Goal: Task Accomplishment & Management: Manage account settings

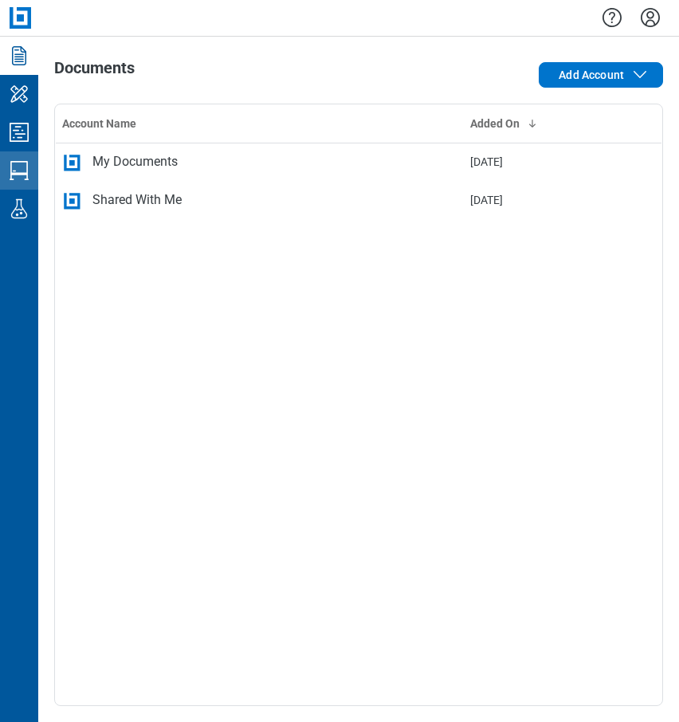
click at [25, 175] on icon "Studio Sessions" at bounding box center [19, 171] width 26 height 26
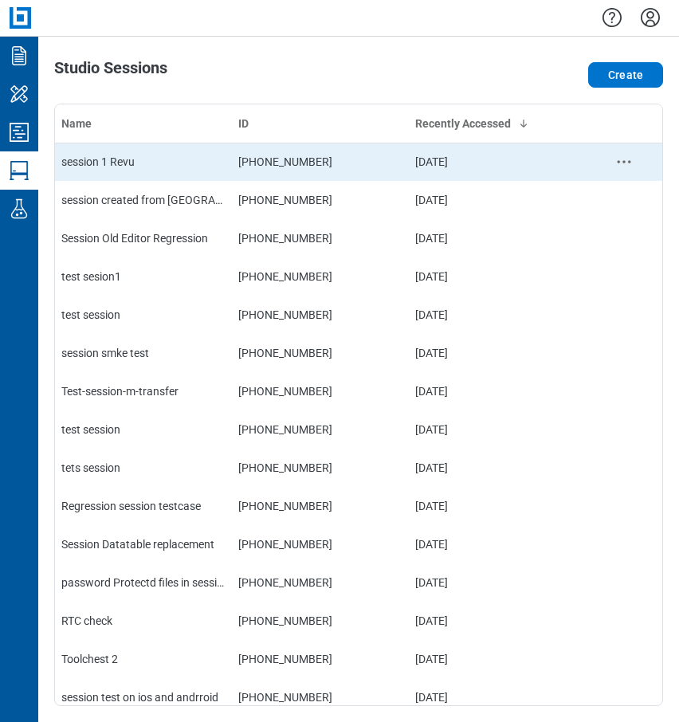
click at [158, 159] on div "session 1 Revu" at bounding box center [143, 162] width 164 height 16
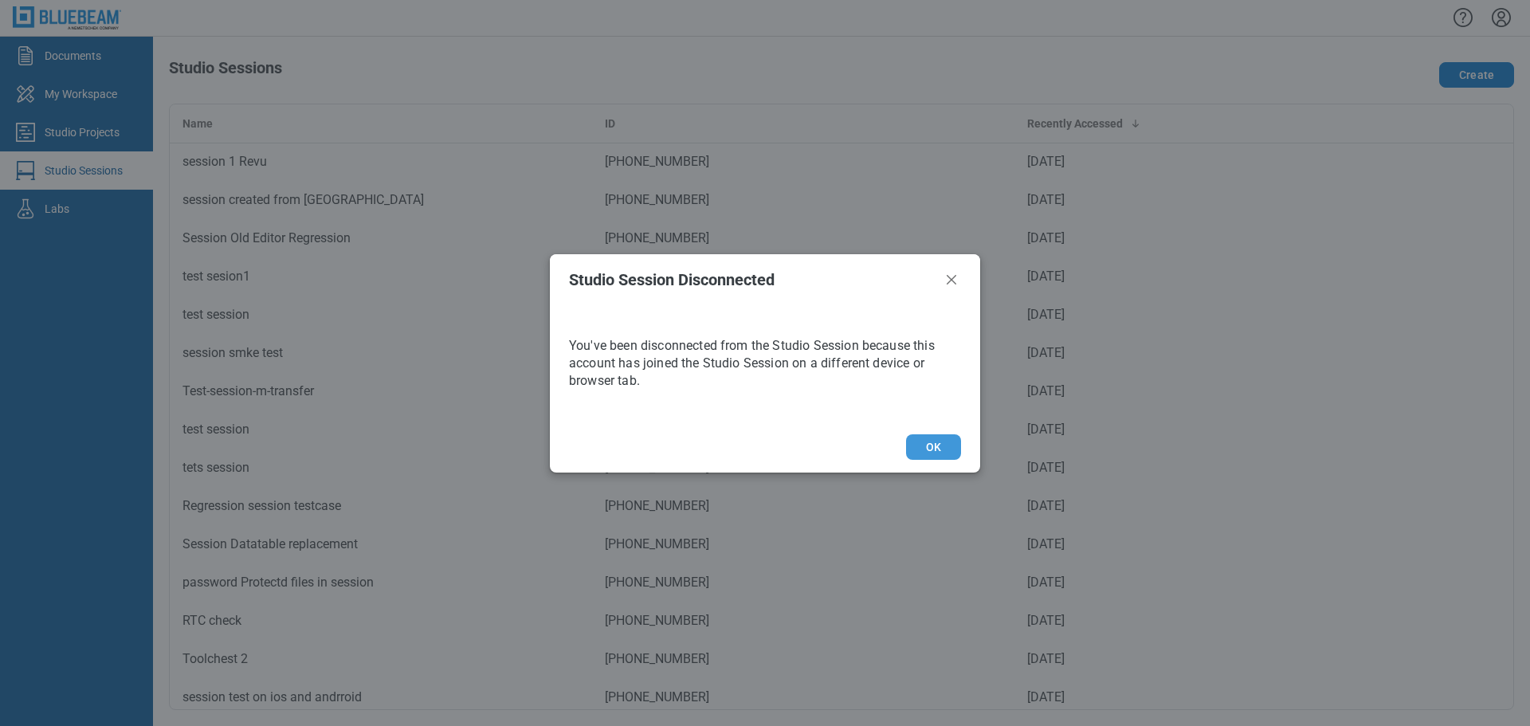
click at [678, 446] on button "OK" at bounding box center [933, 447] width 55 height 26
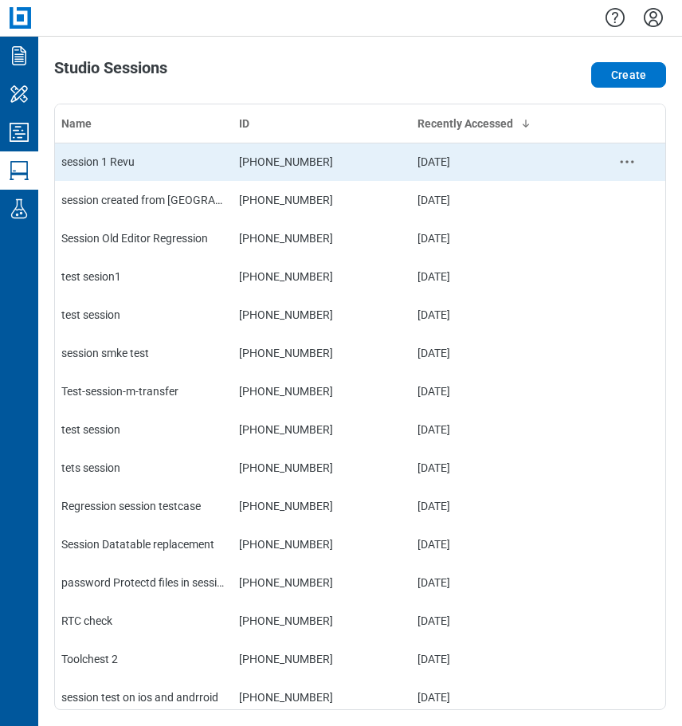
click at [137, 165] on div "session 1 Revu" at bounding box center [143, 162] width 165 height 16
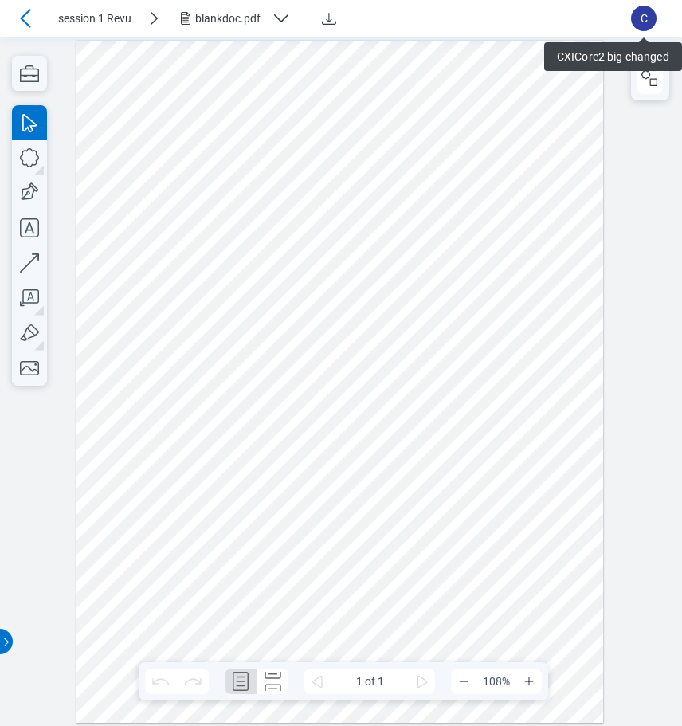
click at [31, 15] on icon at bounding box center [25, 18] width 19 height 19
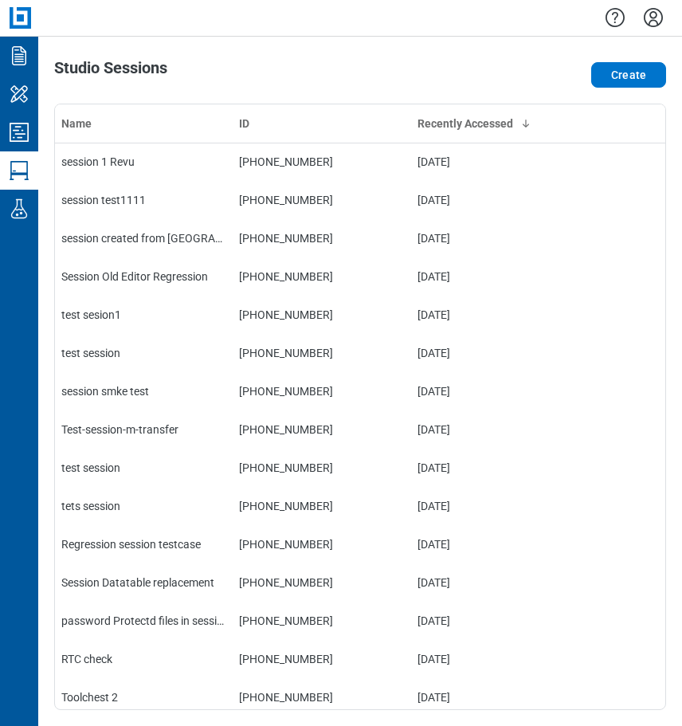
click at [126, 204] on div "session test1111" at bounding box center [143, 200] width 165 height 16
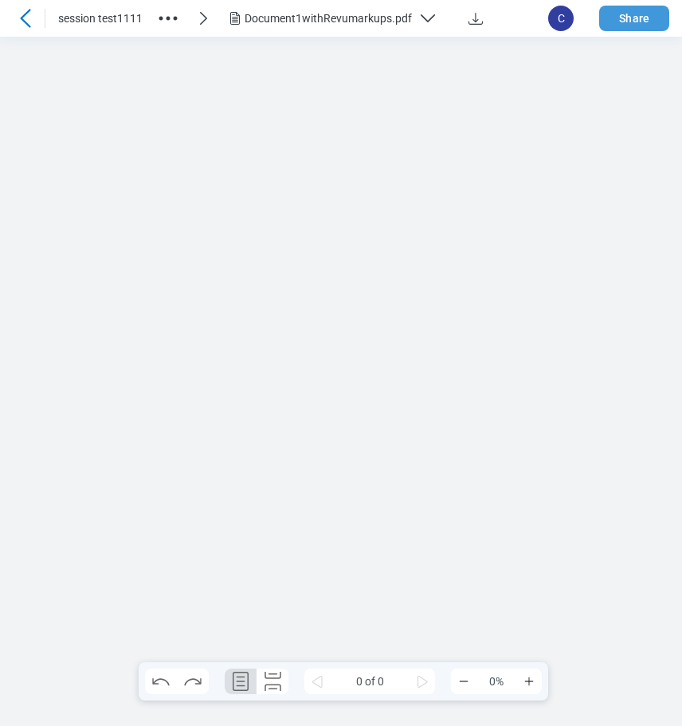
click at [639, 22] on button "Share" at bounding box center [634, 19] width 70 height 26
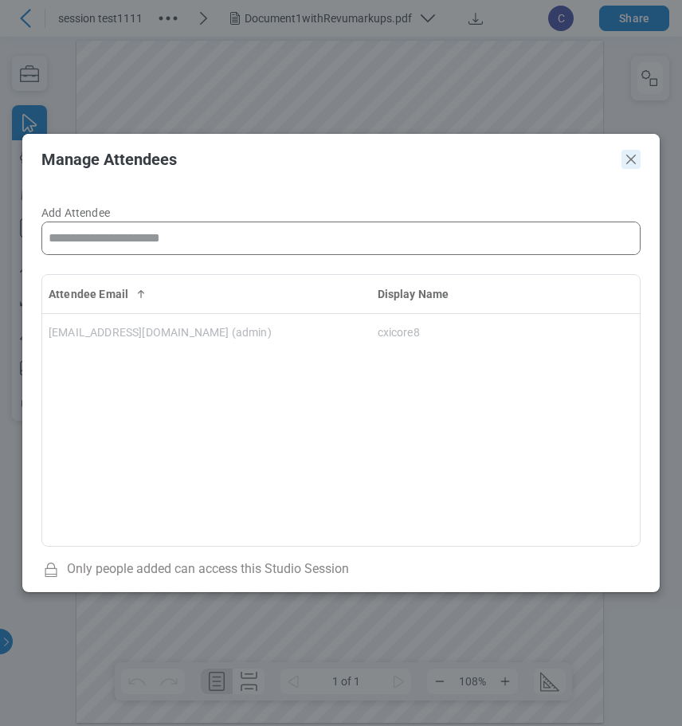
click at [630, 162] on icon "Close" at bounding box center [631, 159] width 19 height 19
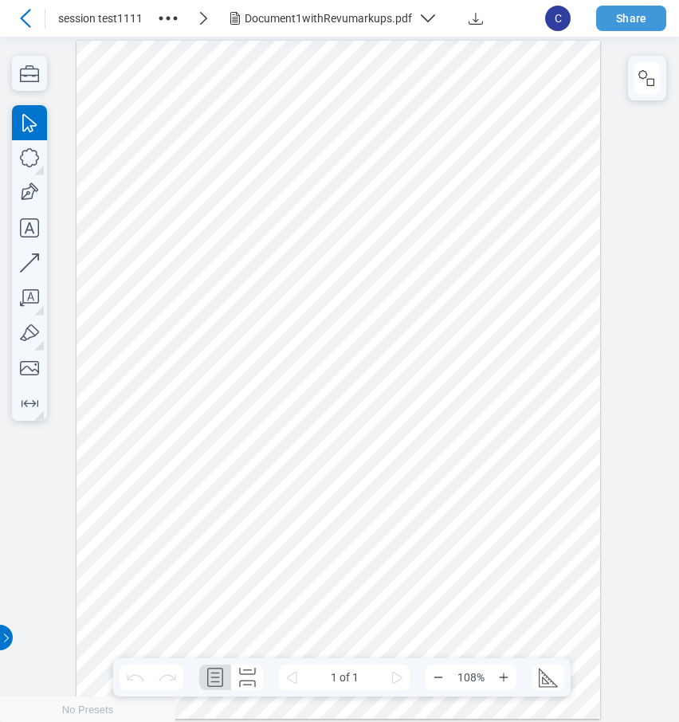
click at [636, 23] on button "Share" at bounding box center [631, 19] width 70 height 26
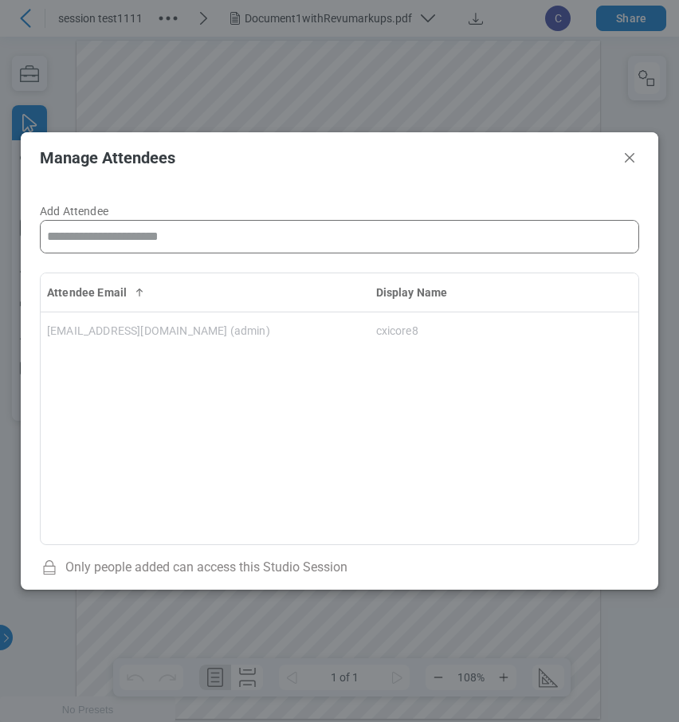
click at [215, 241] on input "Add Attendee" at bounding box center [340, 237] width 598 height 32
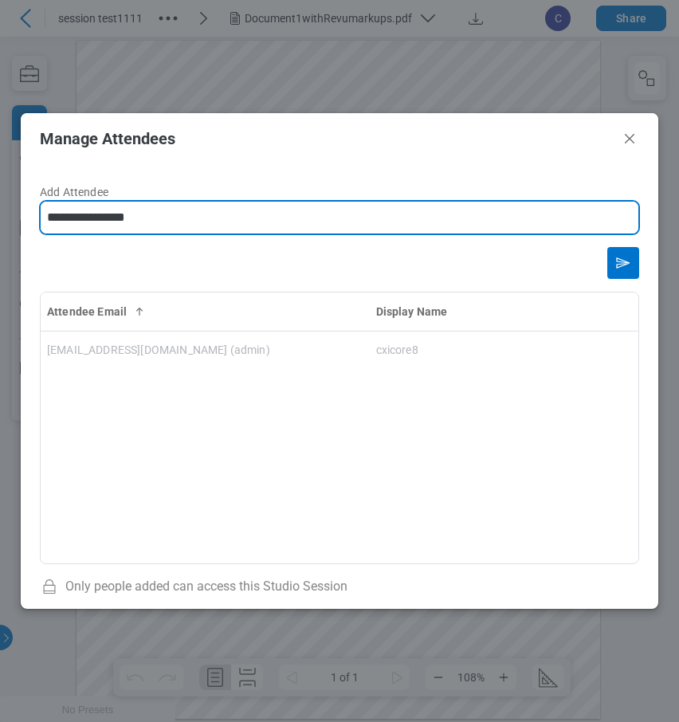
type input "**********"
click at [607, 247] on button "Send email invitation" at bounding box center [623, 263] width 32 height 32
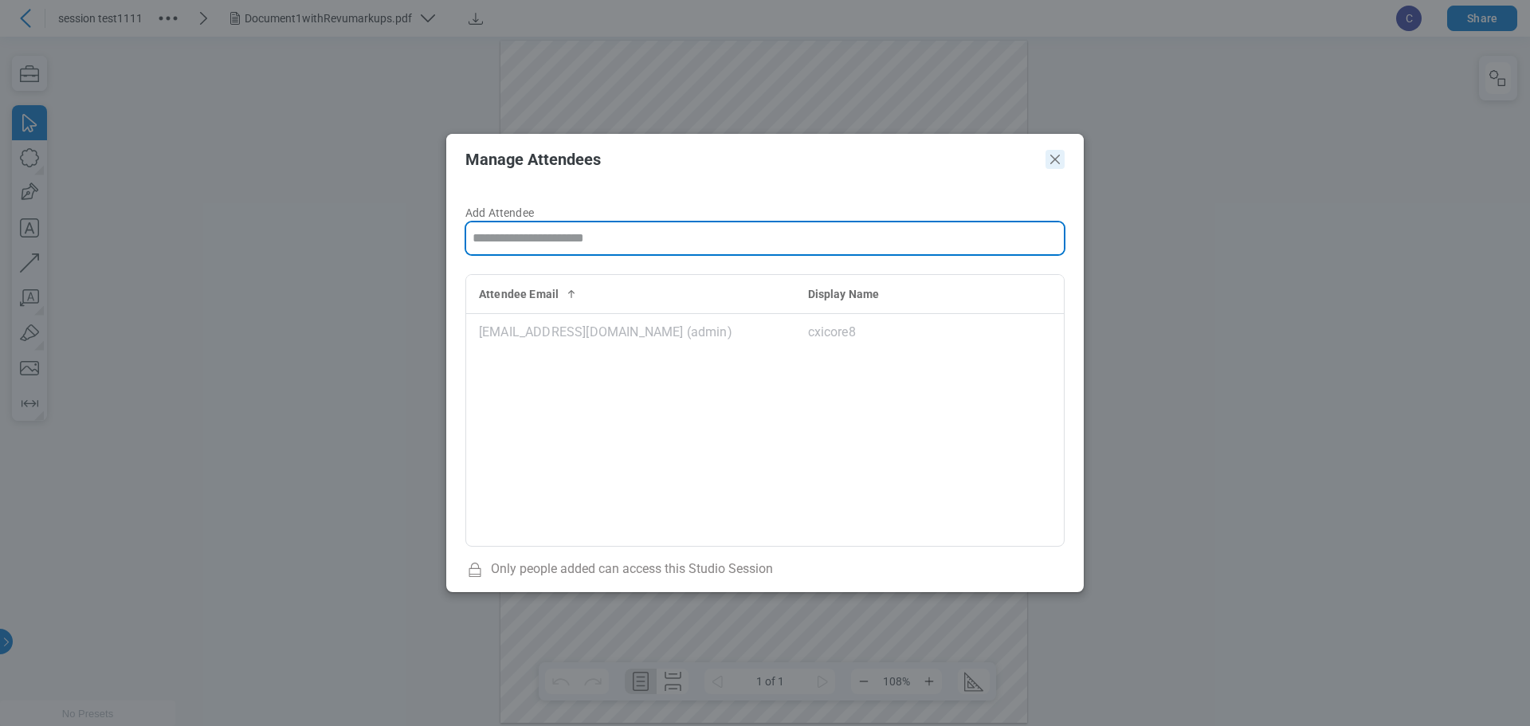
click at [678, 164] on icon "Close" at bounding box center [1055, 159] width 19 height 19
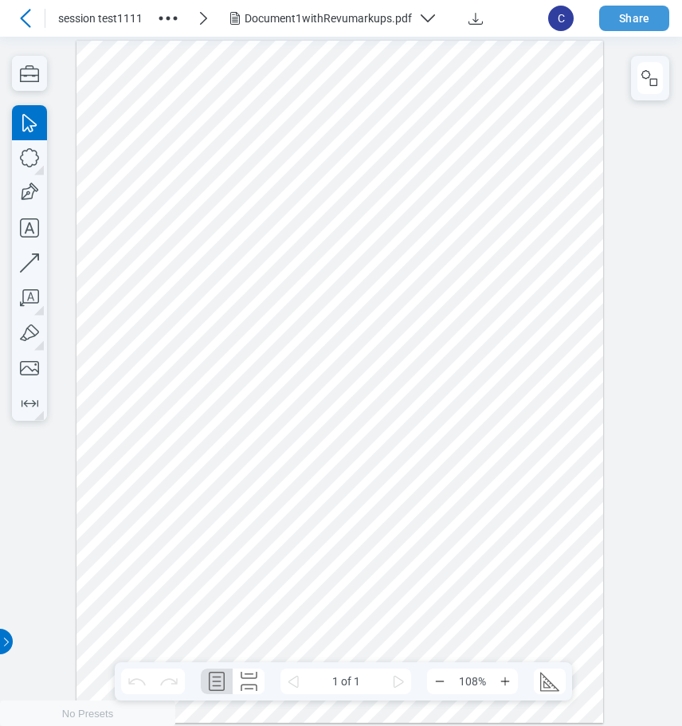
click at [624, 14] on button "Share" at bounding box center [634, 19] width 70 height 26
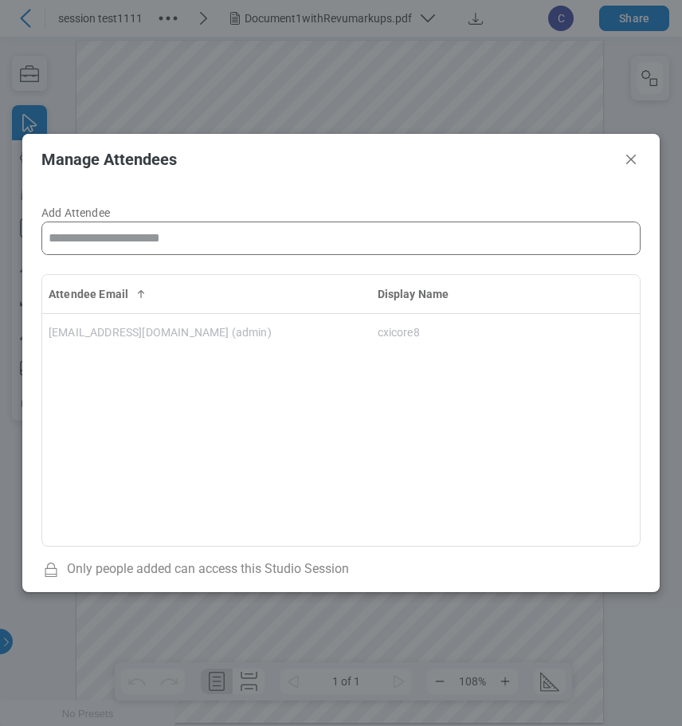
click at [172, 244] on input "Add Attendee" at bounding box center [341, 238] width 598 height 32
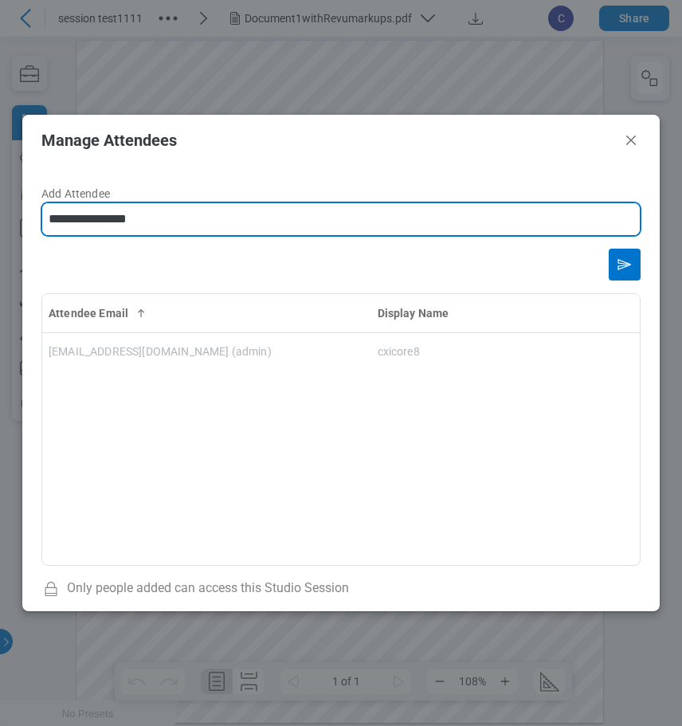
type input "**********"
click at [609, 249] on button "Send email invitation" at bounding box center [625, 265] width 32 height 32
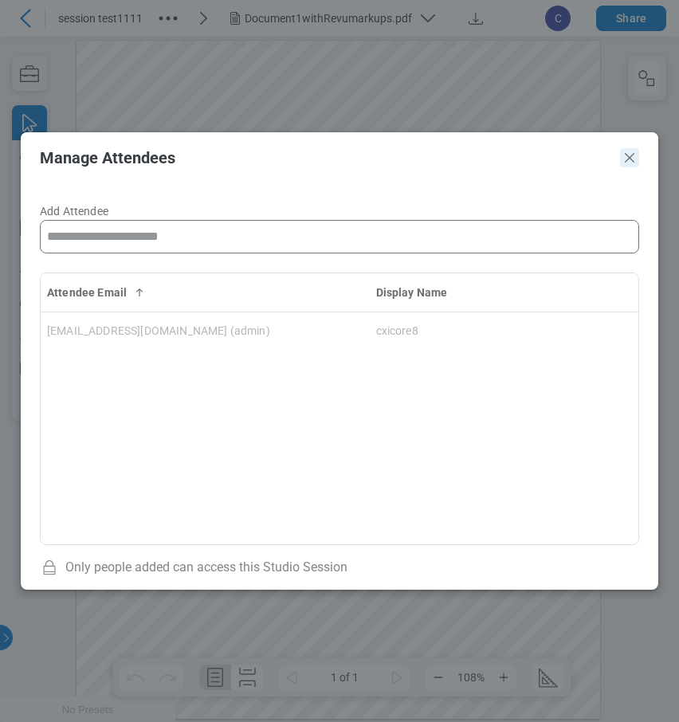
click at [630, 160] on icon "Close" at bounding box center [629, 157] width 19 height 19
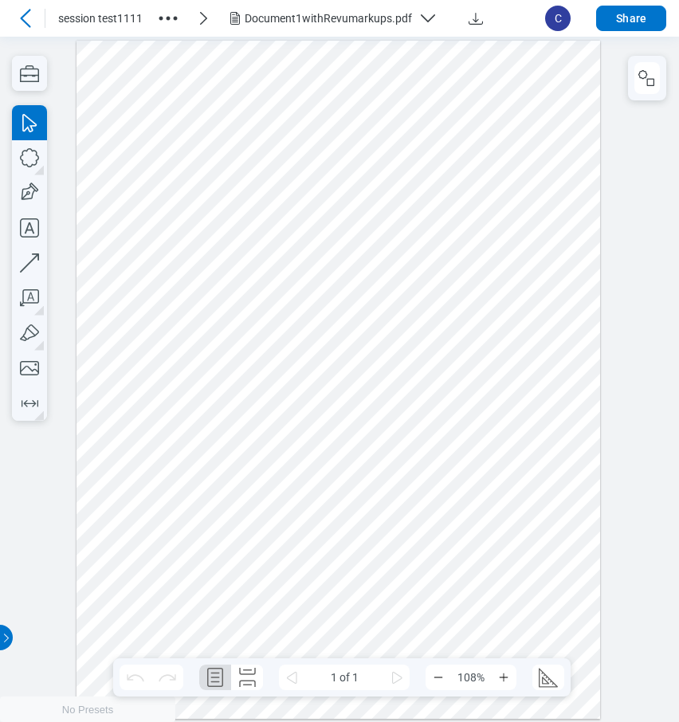
click at [26, 16] on icon at bounding box center [25, 18] width 19 height 19
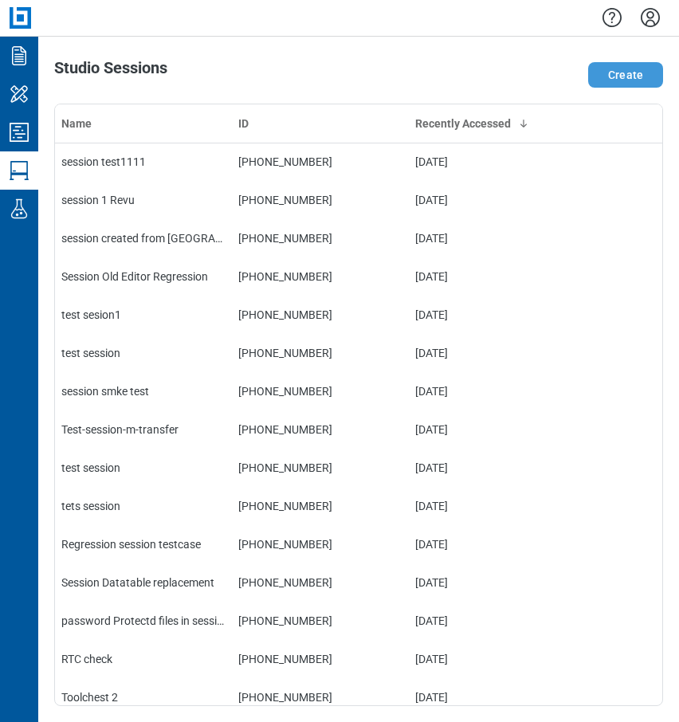
click at [614, 80] on button "Create" at bounding box center [625, 75] width 75 height 26
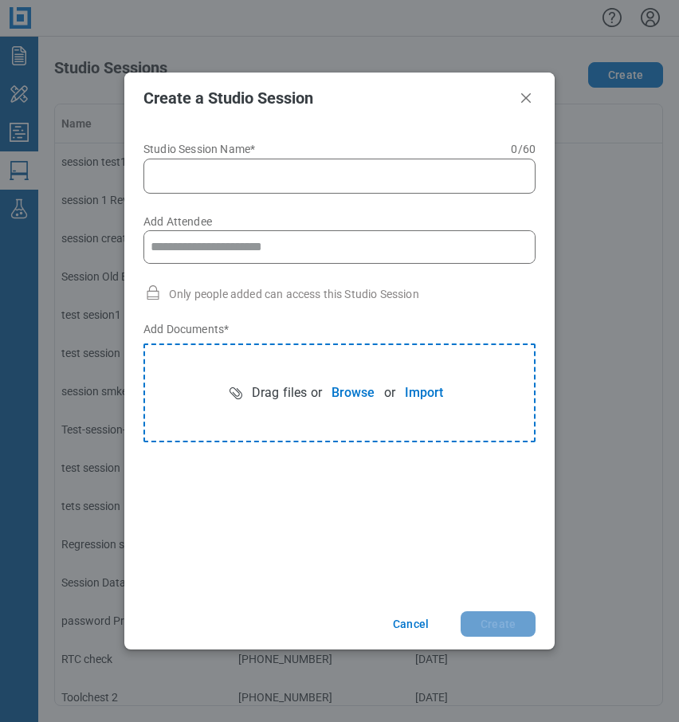
click at [299, 175] on input "Studio Session Name* 0 of 60 characters 0 / 60" at bounding box center [342, 176] width 371 height 19
type input "**********"
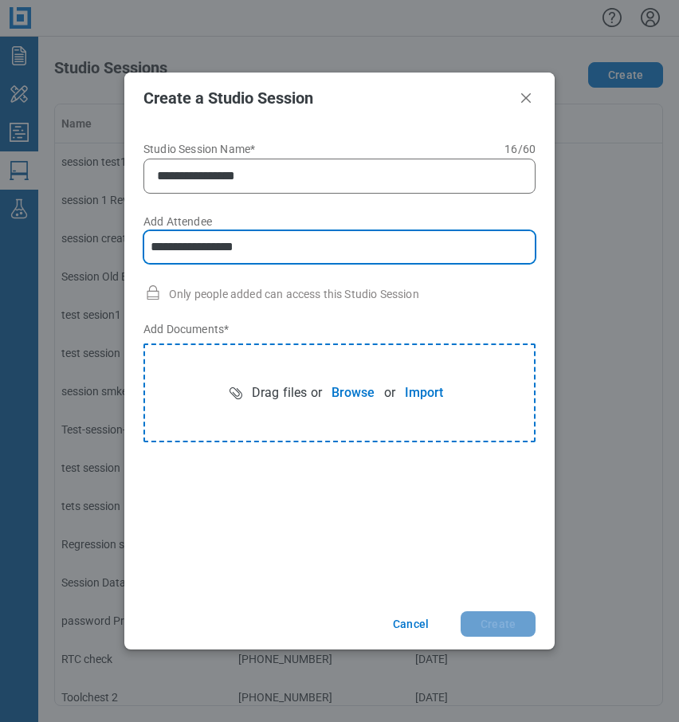
type input "**********"
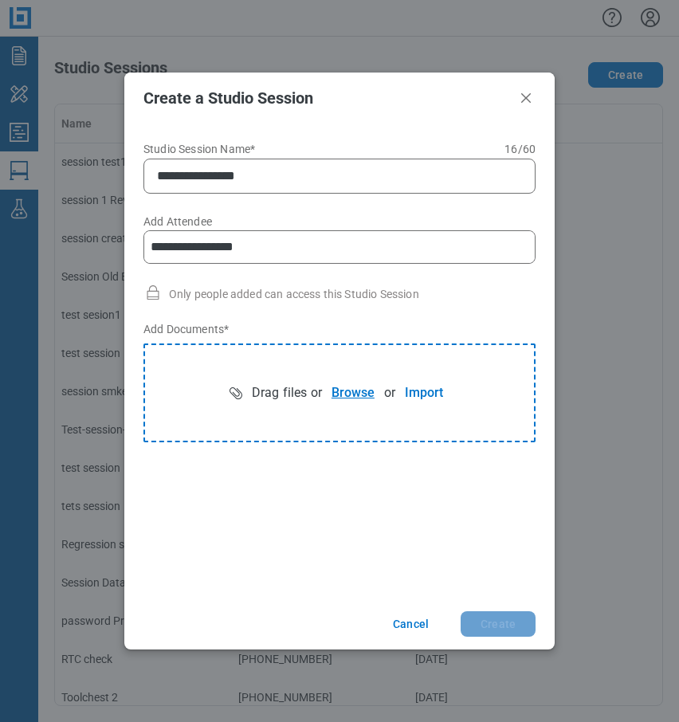
click at [346, 396] on button "Browse" at bounding box center [353, 393] width 62 height 32
click at [486, 630] on button "Create" at bounding box center [498, 624] width 75 height 26
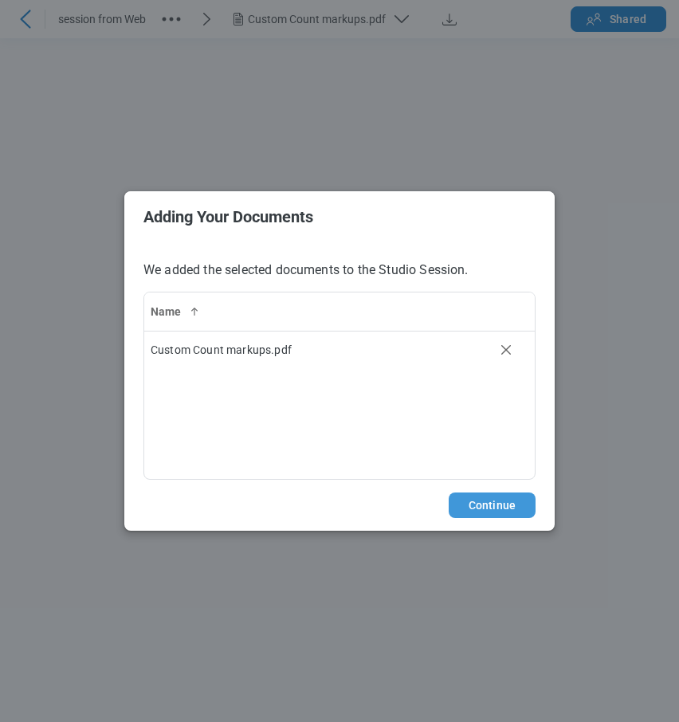
click at [461, 509] on button "Continue" at bounding box center [492, 506] width 87 height 26
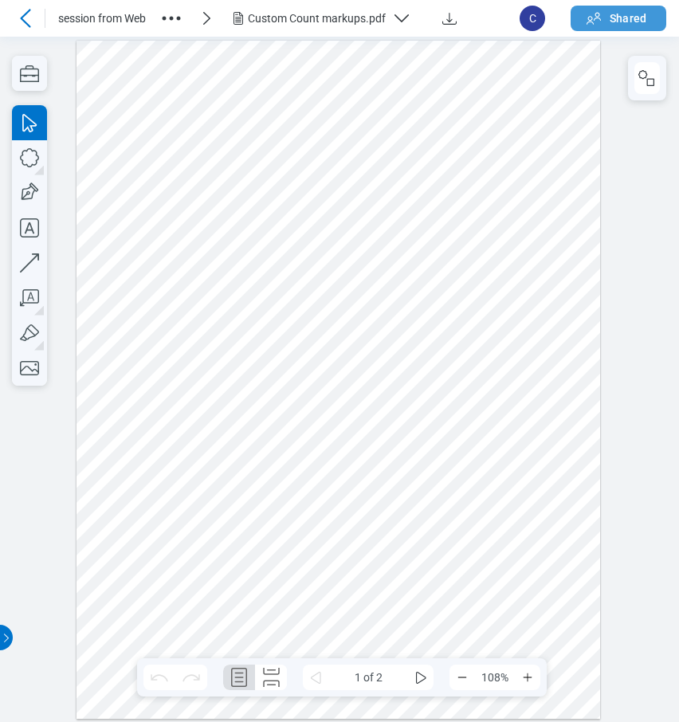
click at [615, 12] on span "Shared" at bounding box center [628, 18] width 37 height 16
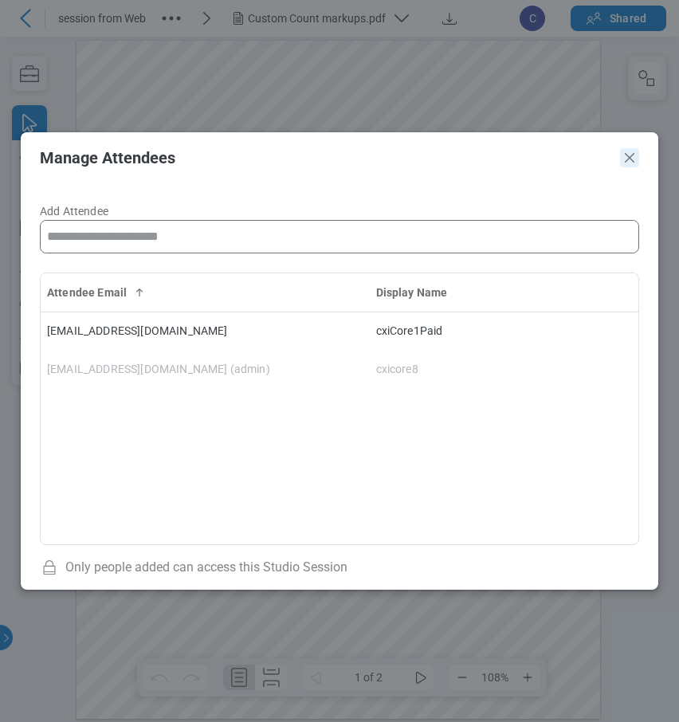
click at [632, 159] on icon "Close" at bounding box center [630, 158] width 10 height 10
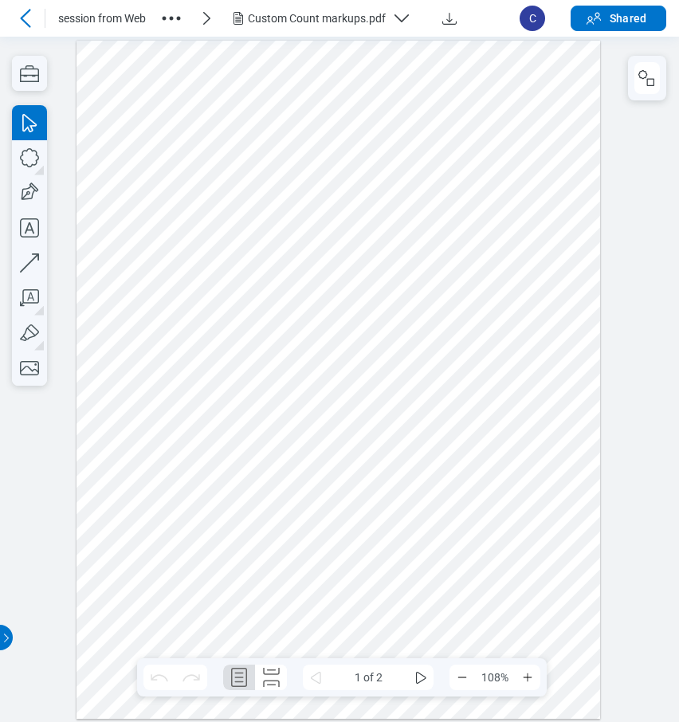
click at [25, 14] on icon at bounding box center [25, 18] width 10 height 18
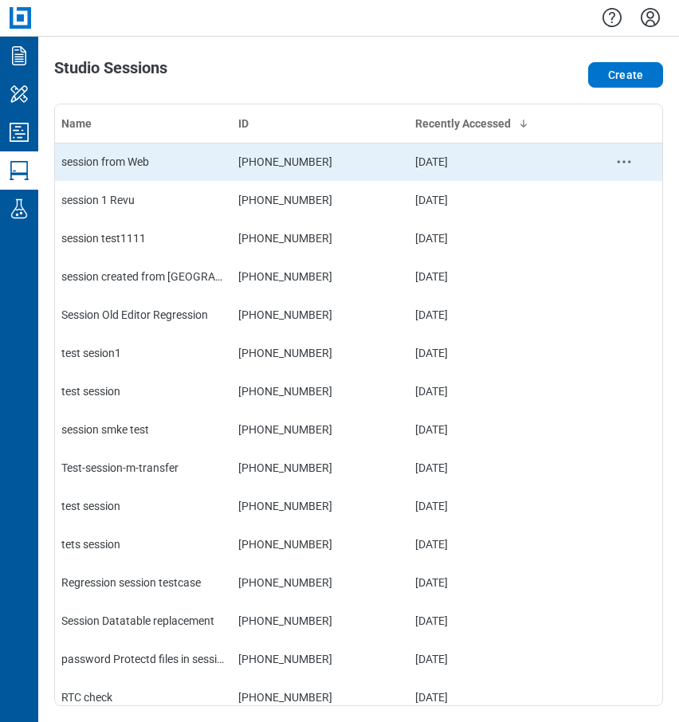
click at [140, 172] on td "session from Web" at bounding box center [143, 162] width 177 height 38
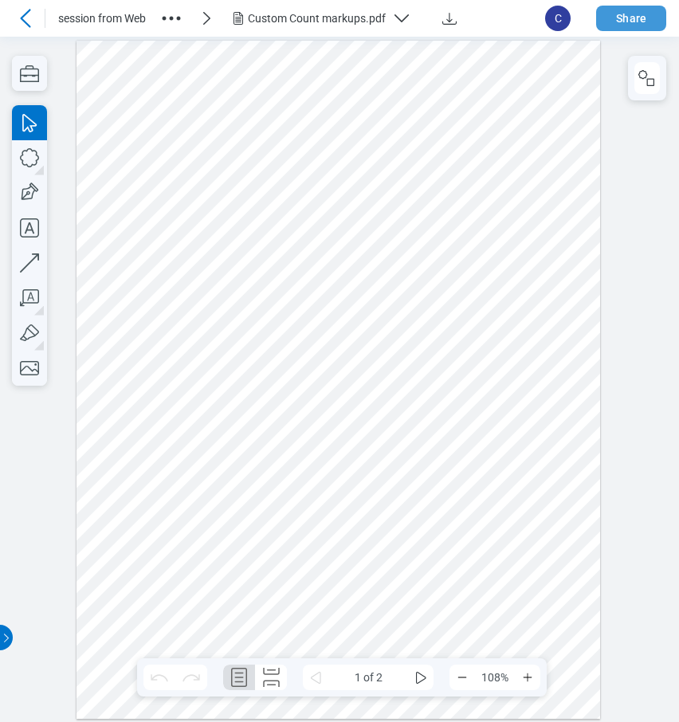
click at [632, 16] on button "Share" at bounding box center [631, 19] width 70 height 26
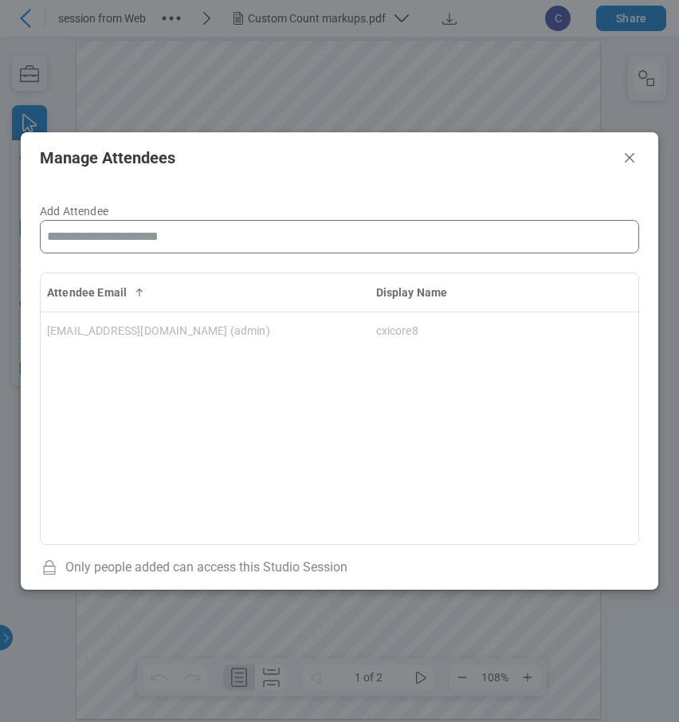
click at [189, 359] on div "Attendee Email Display Name cxicore8@mail.com (admin) cxicore8" at bounding box center [339, 409] width 599 height 273
click at [634, 160] on icon "Close" at bounding box center [629, 157] width 19 height 19
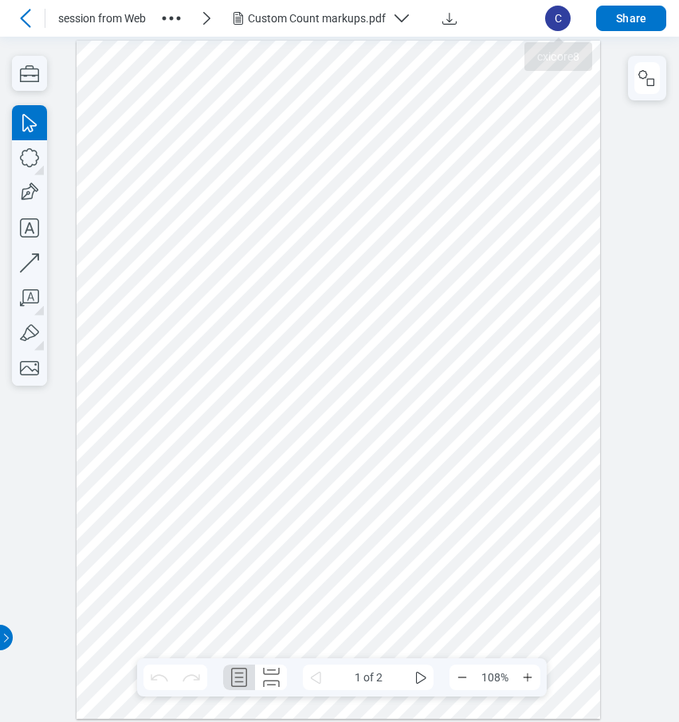
click at [555, 20] on span "C" at bounding box center [558, 19] width 26 height 26
click at [35, 71] on icon "button" at bounding box center [29, 73] width 35 height 35
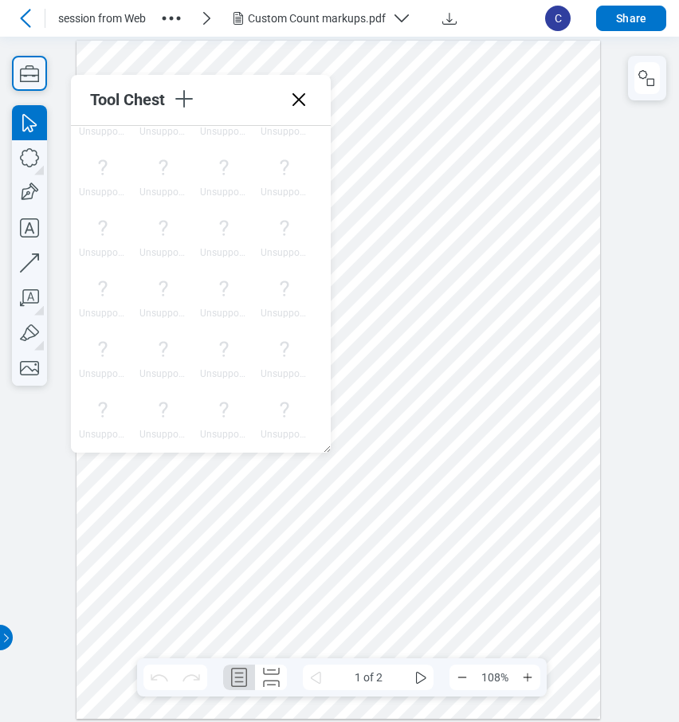
scroll to position [5478, 0]
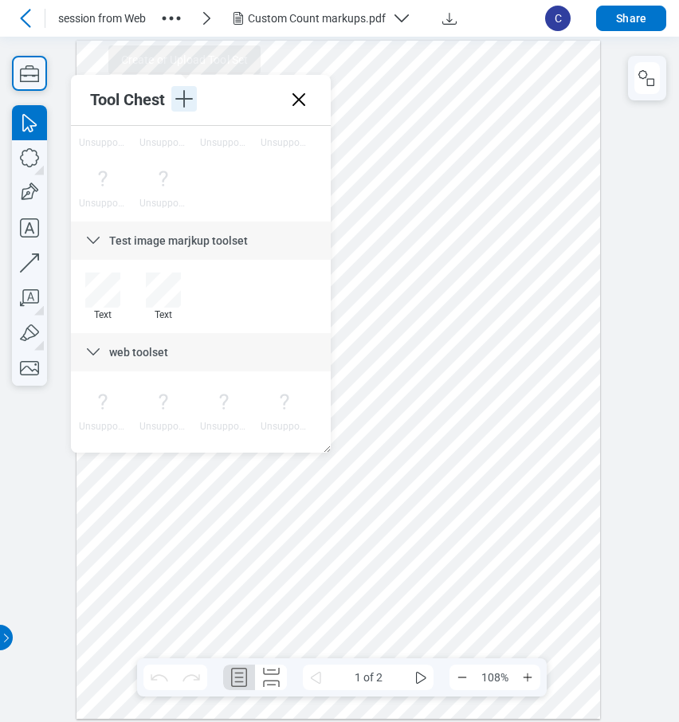
click at [182, 102] on icon "button" at bounding box center [184, 99] width 26 height 26
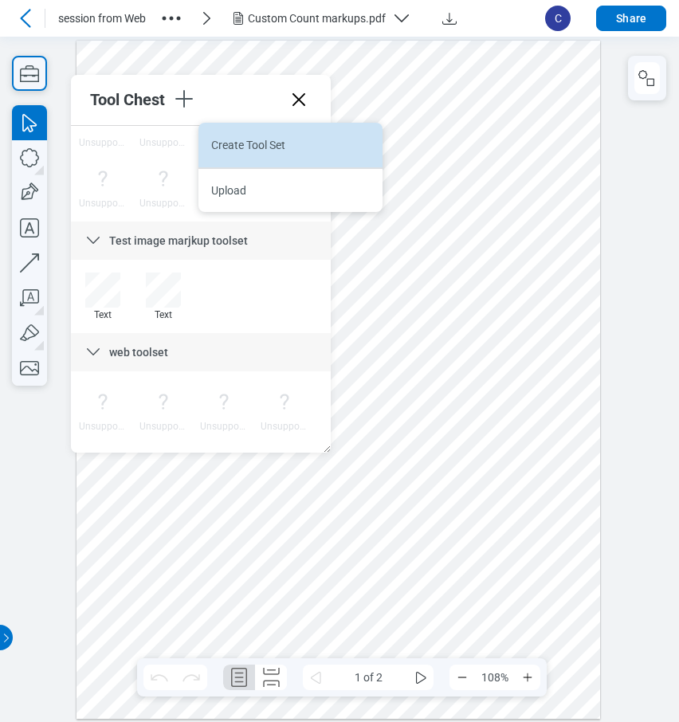
click at [236, 141] on li "Create Tool Set" at bounding box center [290, 145] width 184 height 45
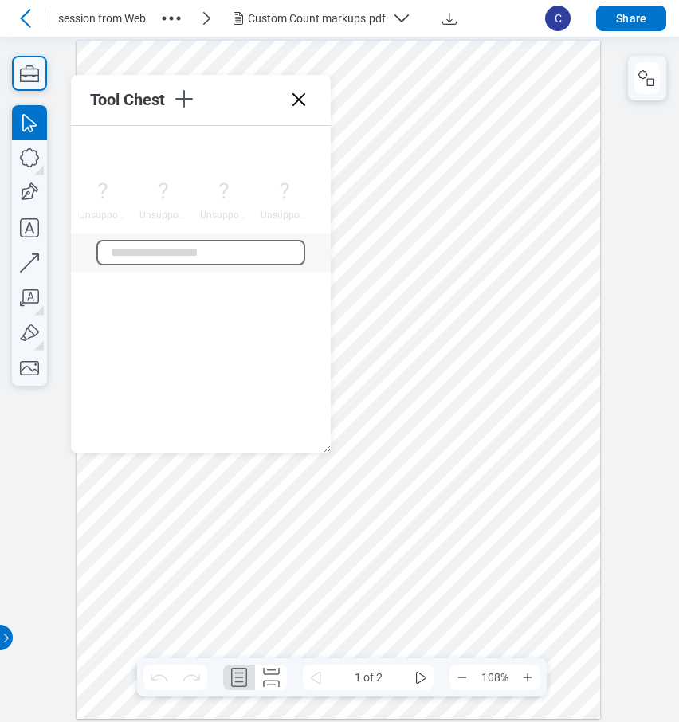
scroll to position [6220, 0]
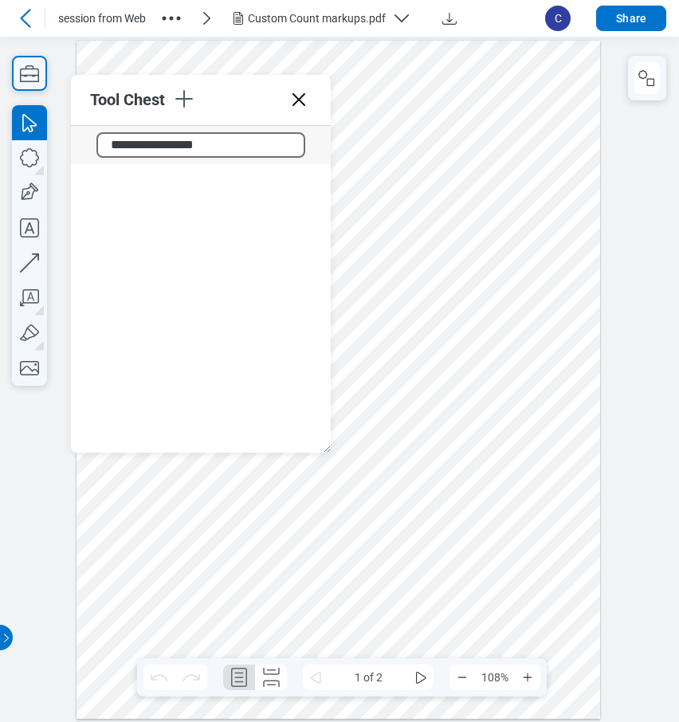
type input "**********"
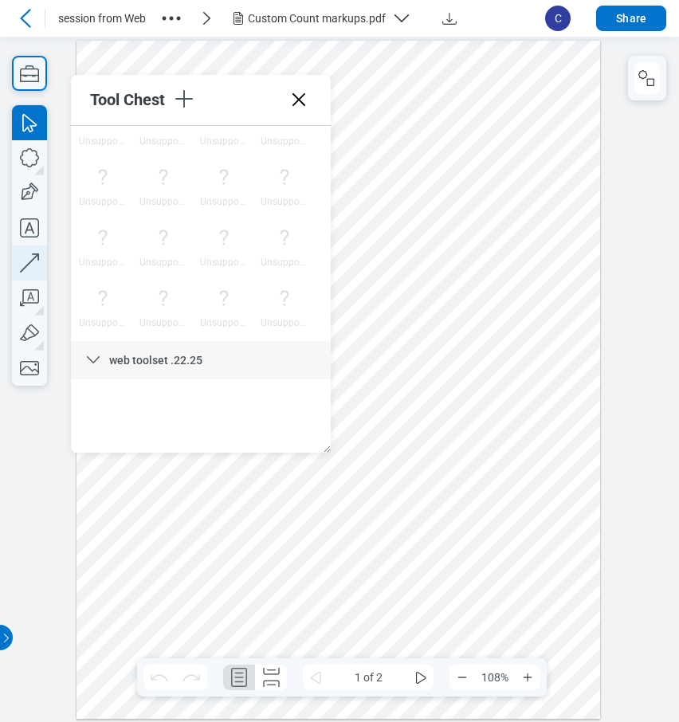
click at [30, 262] on icon "button" at bounding box center [29, 262] width 19 height 19
drag, startPoint x: 388, startPoint y: 524, endPoint x: 459, endPoint y: 465, distance: 92.8
click at [459, 465] on div at bounding box center [339, 379] width 524 height 678
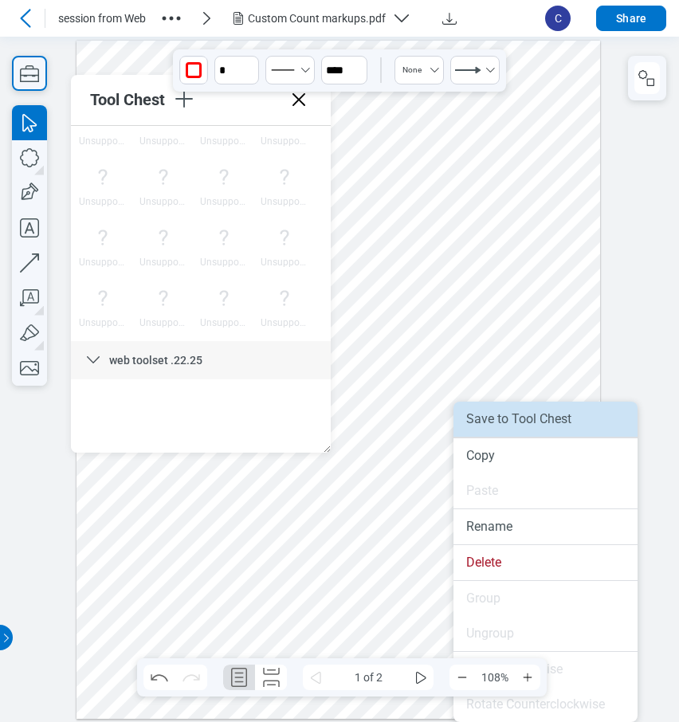
click at [516, 425] on li "Save to Tool Chest" at bounding box center [546, 419] width 184 height 35
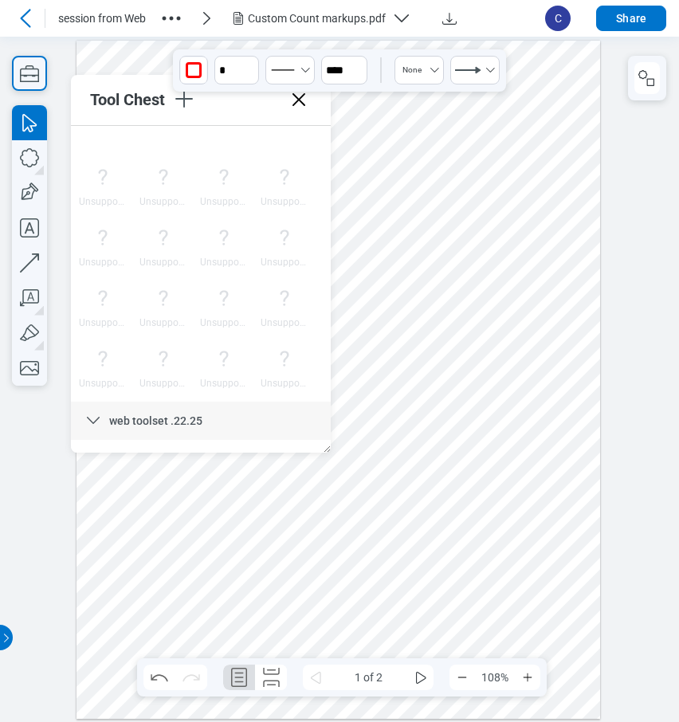
scroll to position [6066, 0]
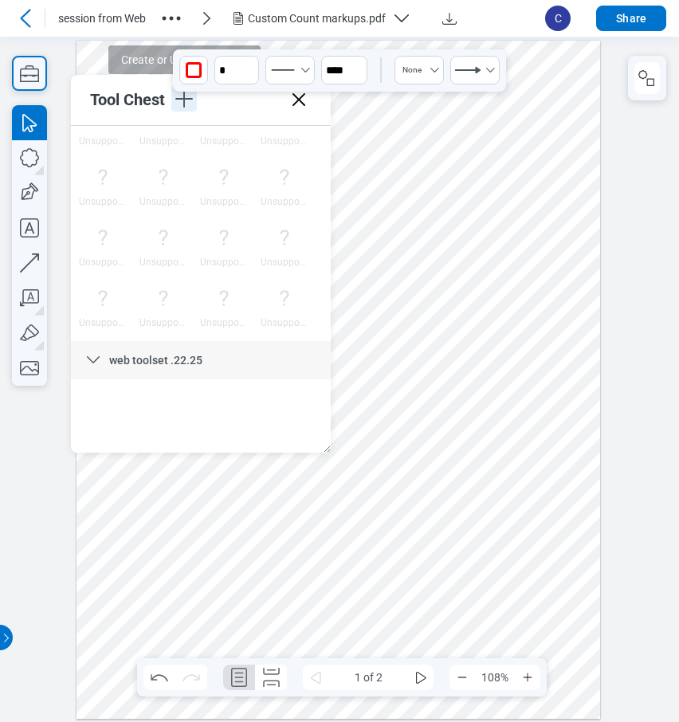
click at [194, 103] on icon "button" at bounding box center [184, 99] width 26 height 26
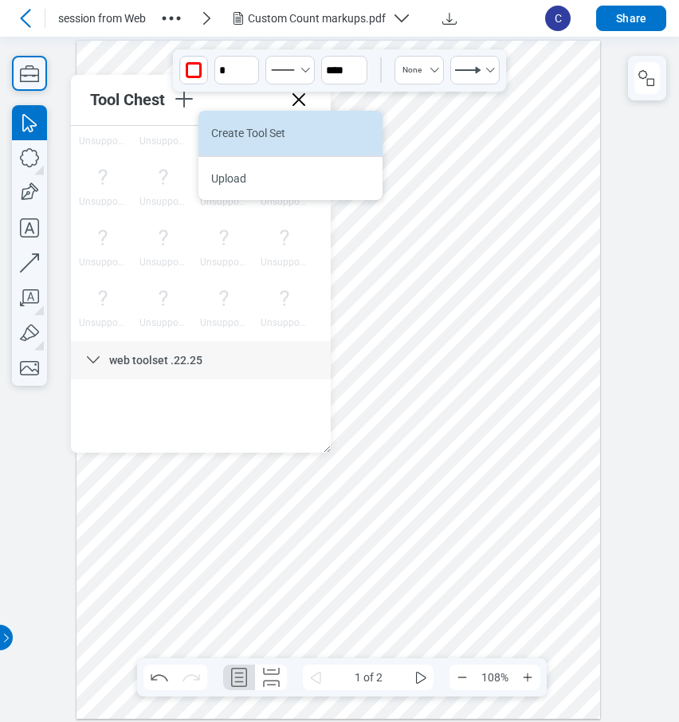
click at [241, 132] on li "Create Tool Set" at bounding box center [290, 133] width 184 height 45
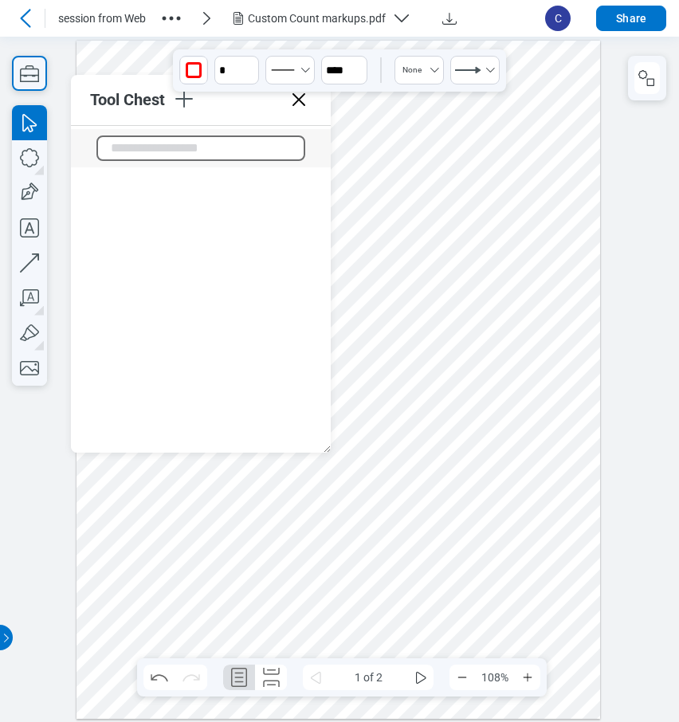
scroll to position [6393, 0]
type input "**********"
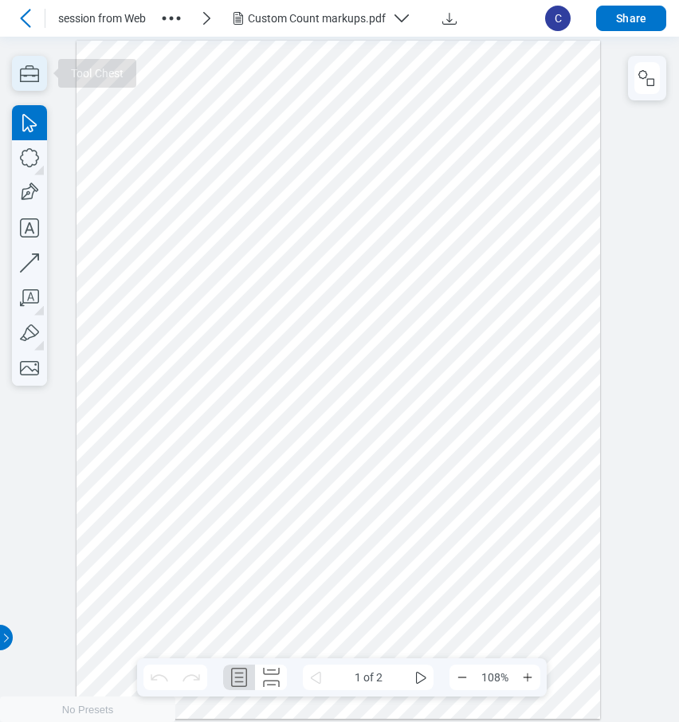
click at [26, 73] on icon "button" at bounding box center [29, 73] width 35 height 35
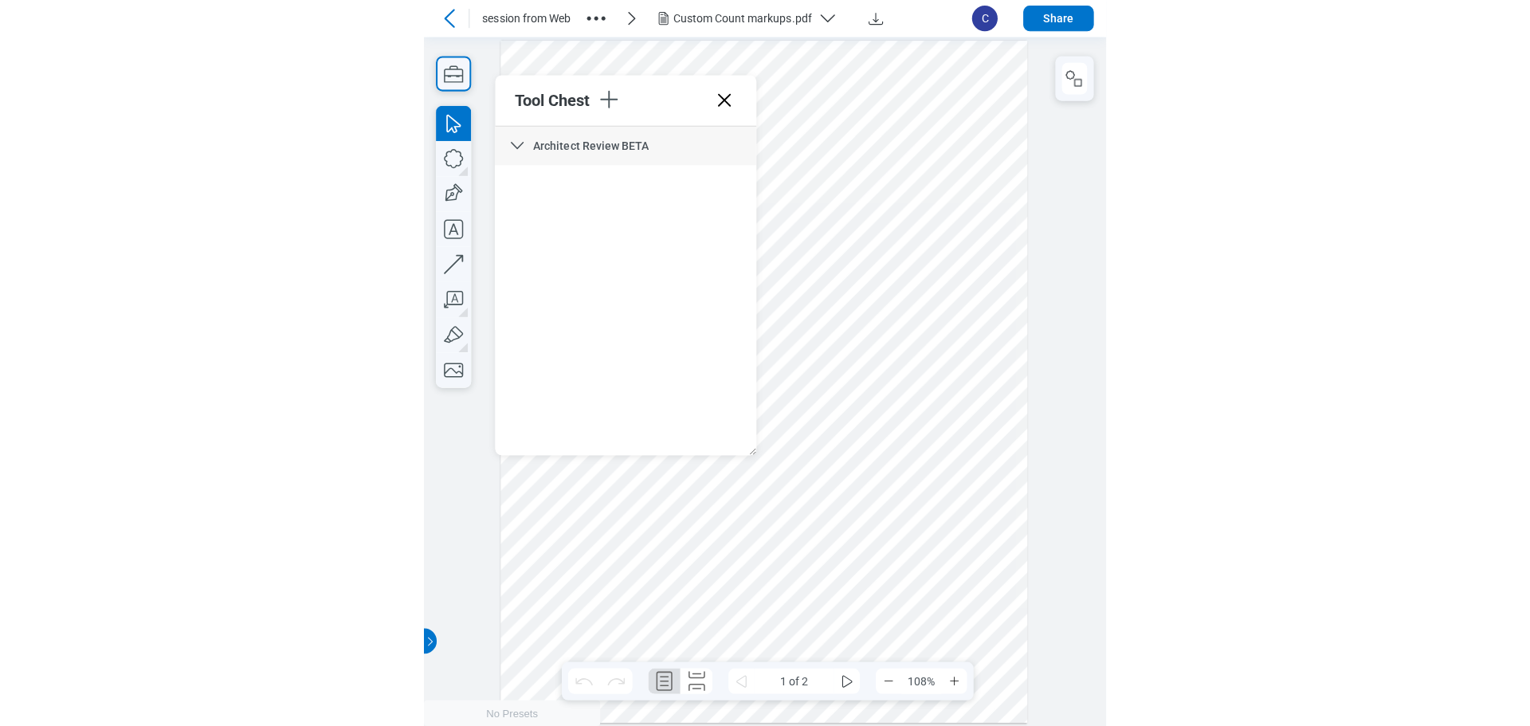
scroll to position [6177, 0]
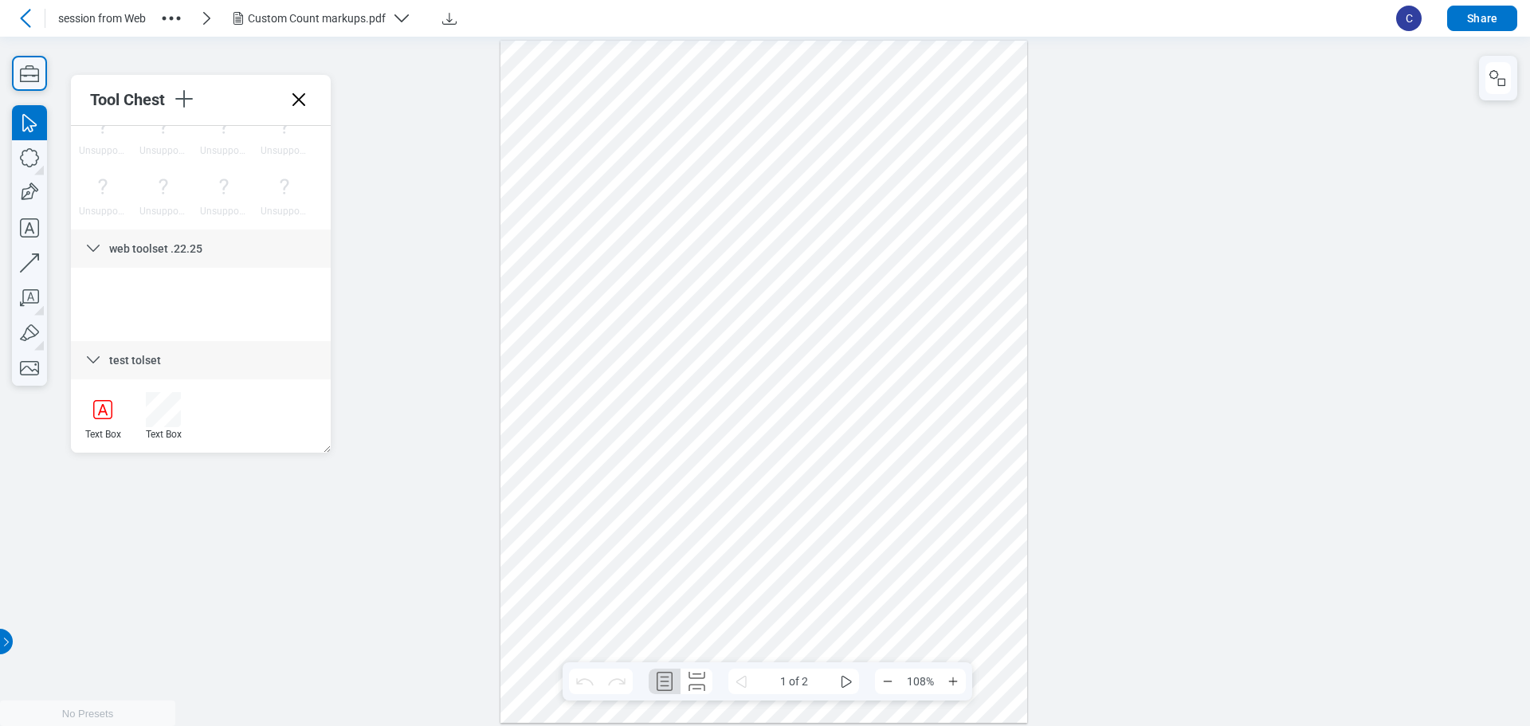
drag, startPoint x: 303, startPoint y: 66, endPoint x: 301, endPoint y: 102, distance: 35.9
click at [301, 102] on icon at bounding box center [299, 99] width 13 height 13
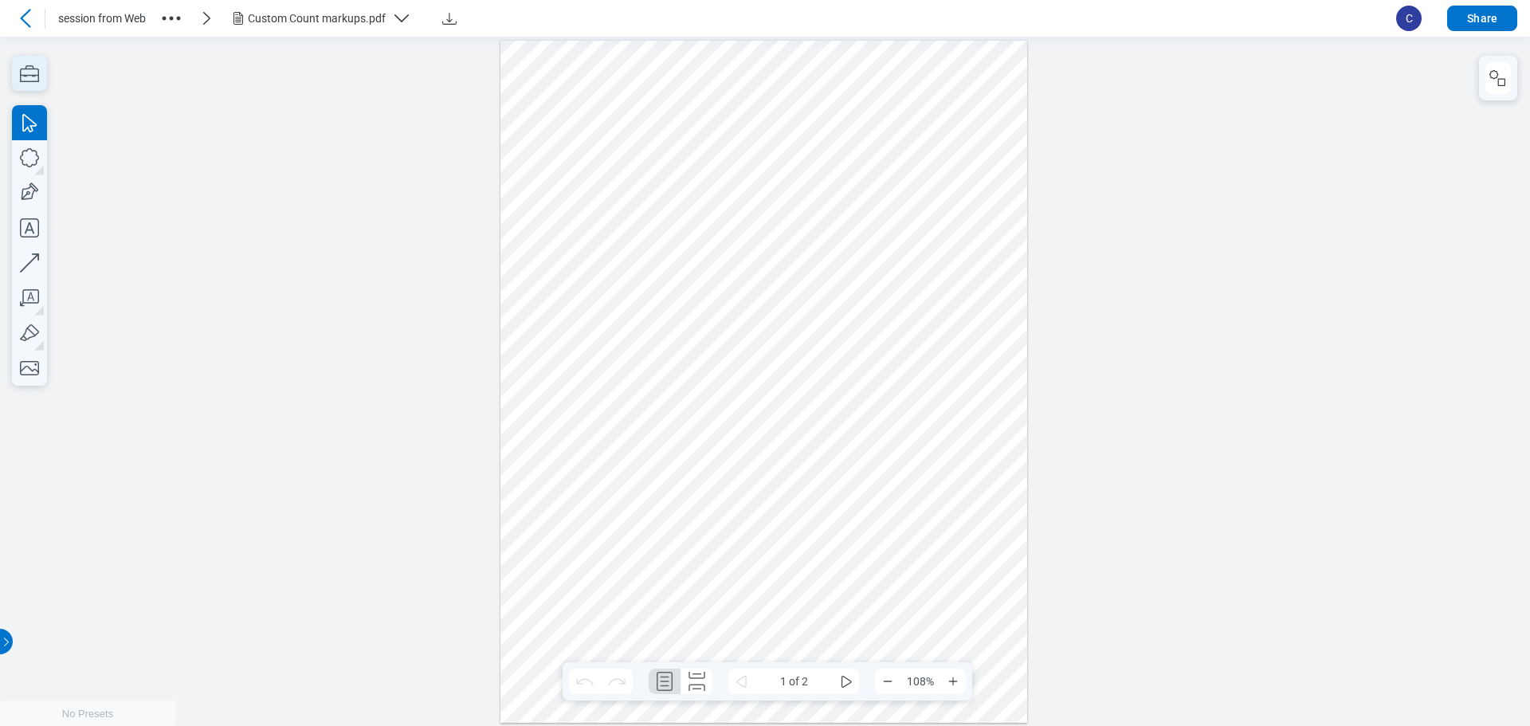
click at [29, 70] on icon "button" at bounding box center [29, 73] width 35 height 35
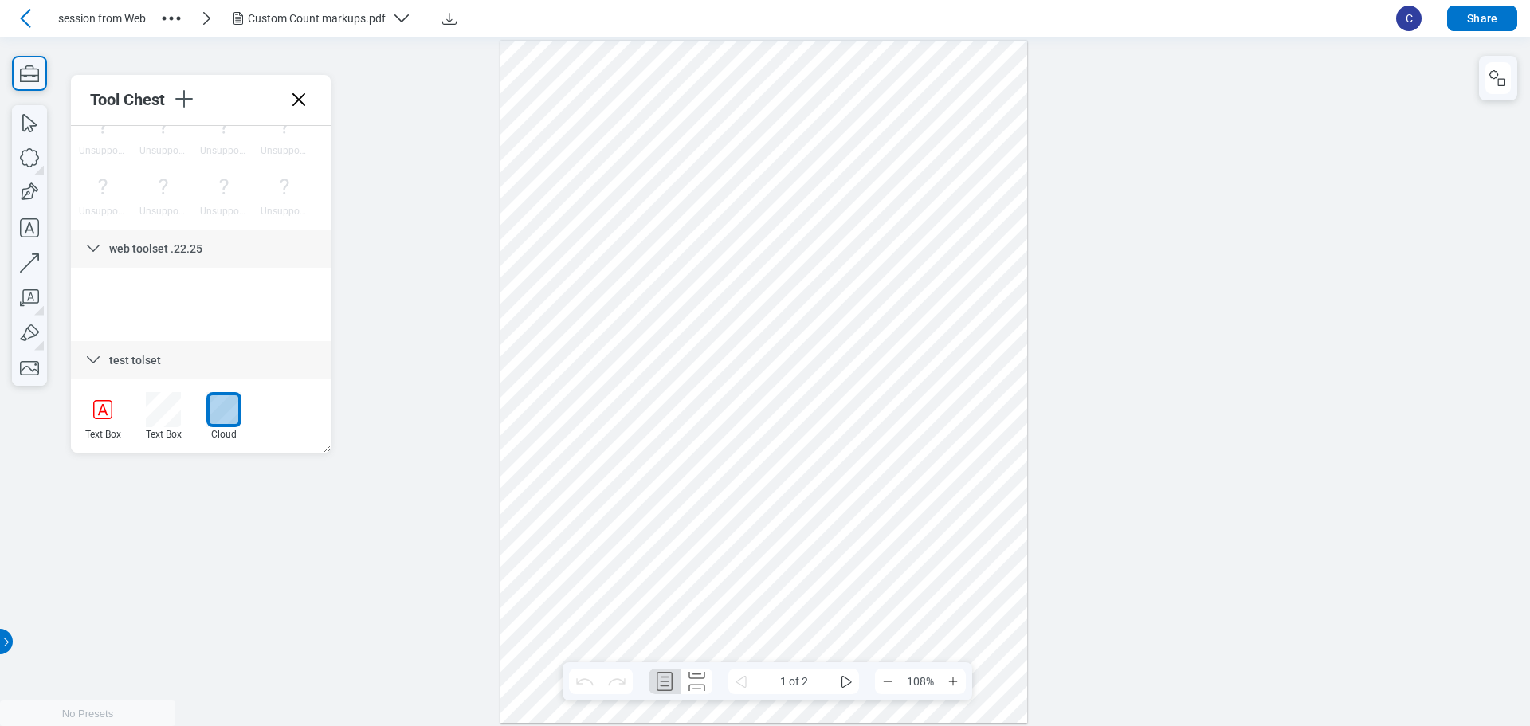
drag, startPoint x: 594, startPoint y: 481, endPoint x: 606, endPoint y: 486, distance: 13.2
click at [596, 481] on div at bounding box center [765, 381] width 528 height 682
click at [304, 101] on icon at bounding box center [299, 100] width 26 height 26
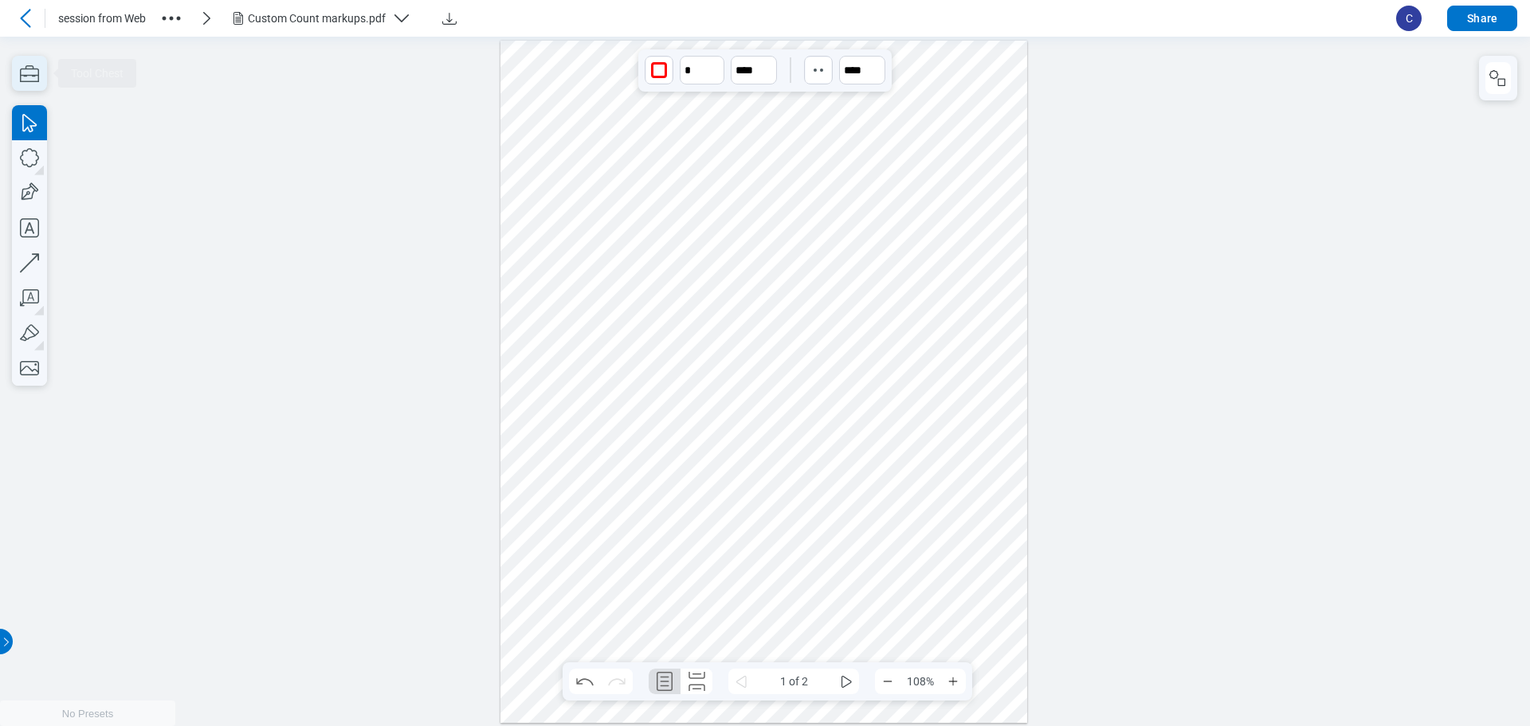
click at [39, 75] on icon "button" at bounding box center [29, 73] width 19 height 17
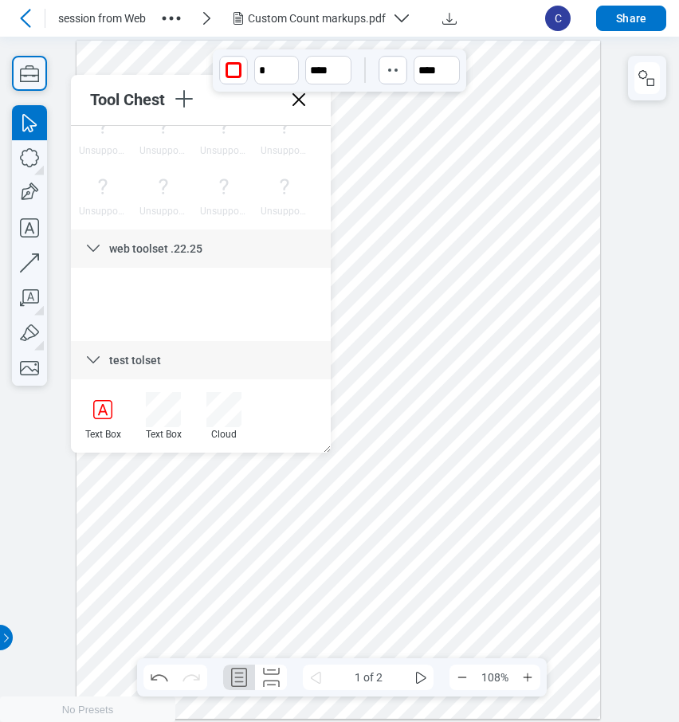
click at [300, 111] on icon at bounding box center [299, 100] width 26 height 26
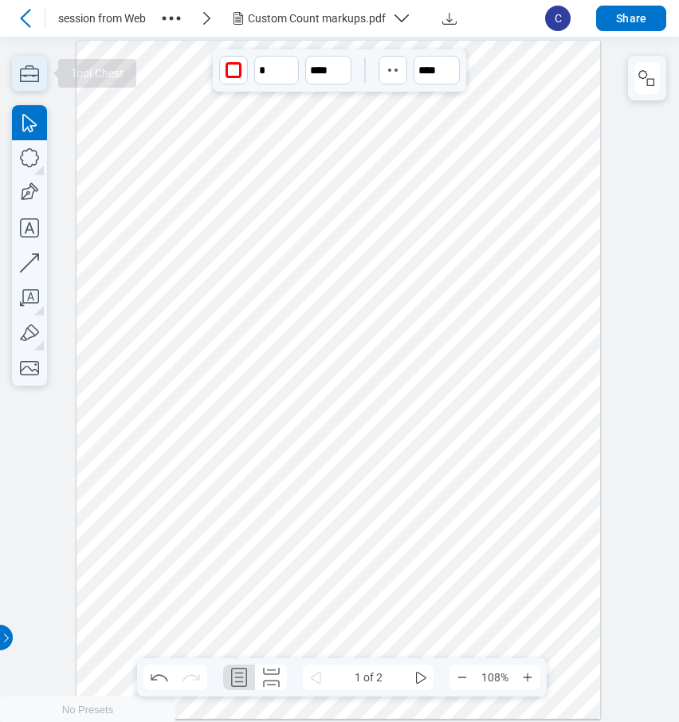
click at [24, 76] on icon "button" at bounding box center [29, 73] width 19 height 17
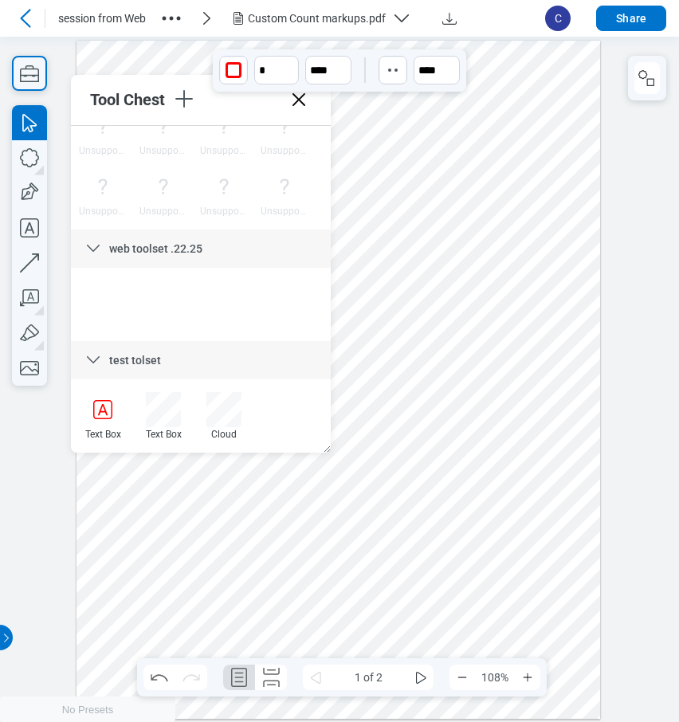
click at [297, 107] on icon at bounding box center [299, 100] width 26 height 26
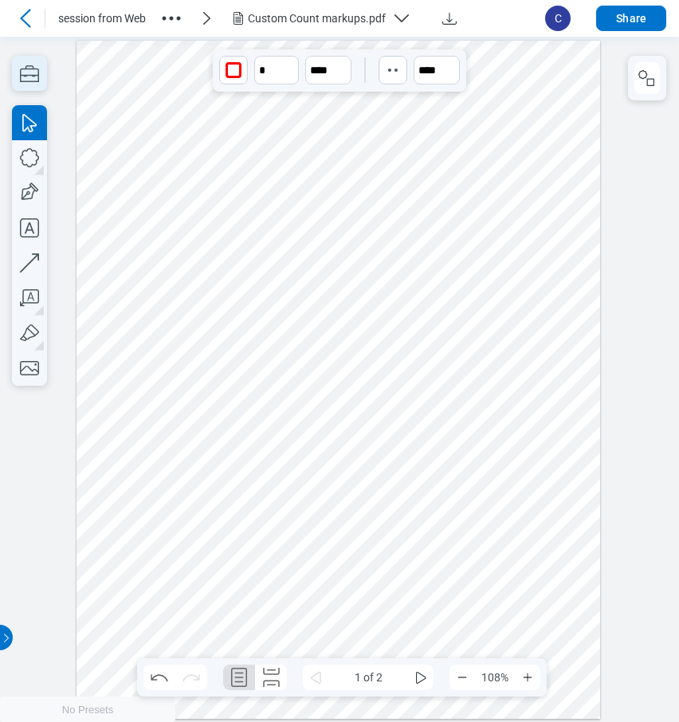
click at [25, 81] on icon "button" at bounding box center [29, 73] width 35 height 35
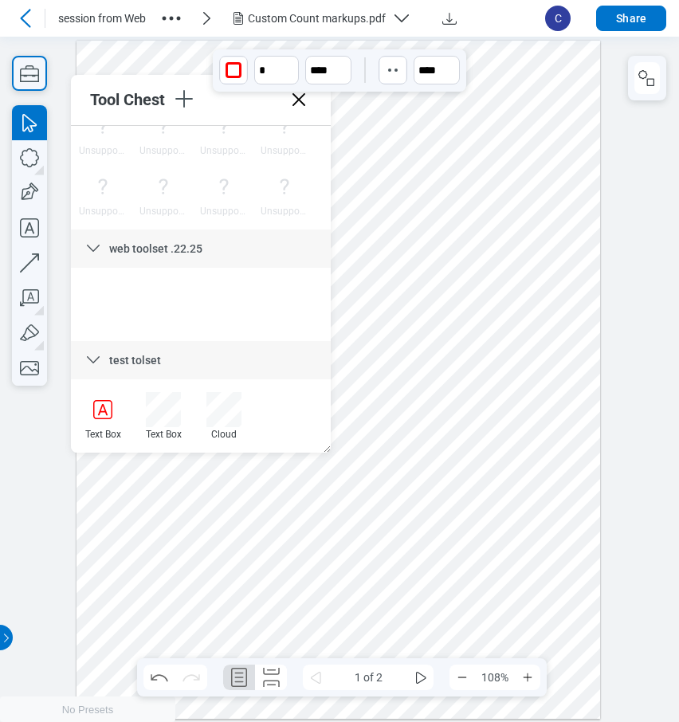
drag, startPoint x: 327, startPoint y: 149, endPoint x: 332, endPoint y: 402, distance: 252.7
click at [304, 99] on icon at bounding box center [299, 100] width 26 height 26
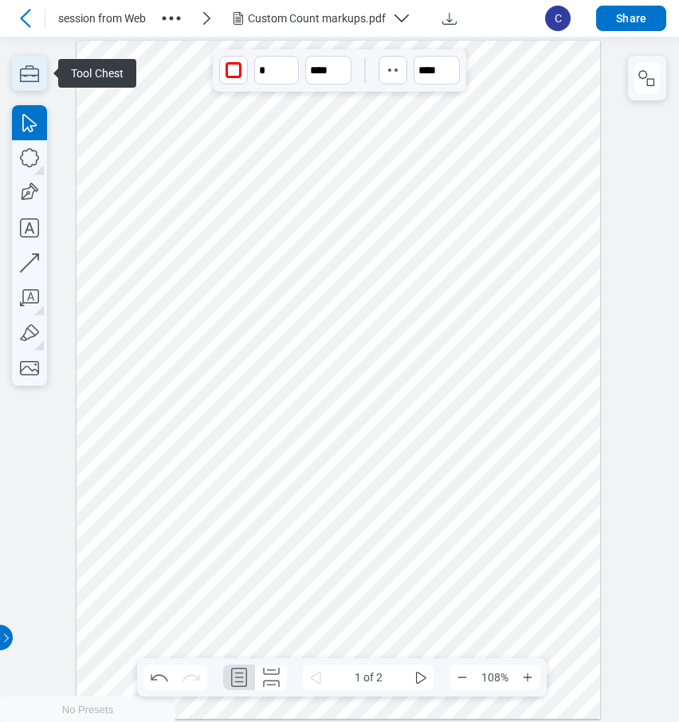
click at [25, 75] on icon "button" at bounding box center [29, 73] width 19 height 17
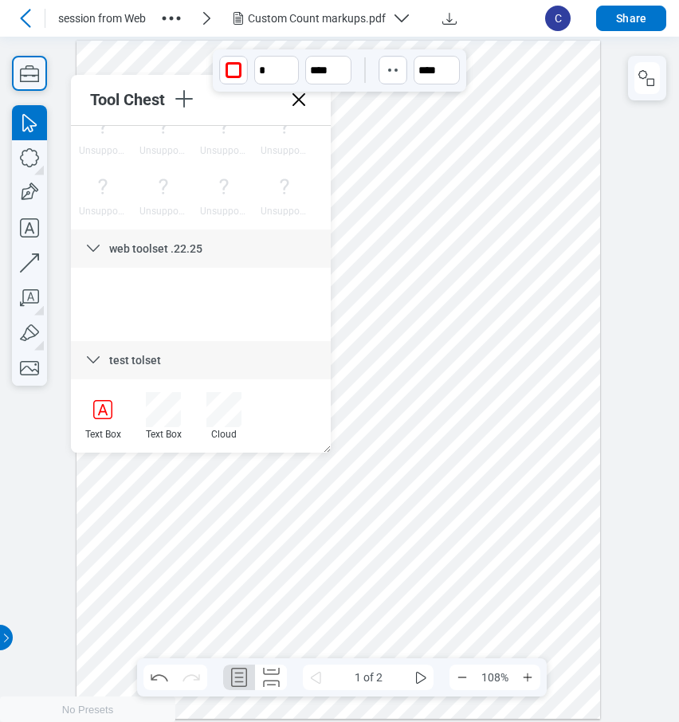
click at [301, 105] on icon at bounding box center [299, 100] width 26 height 26
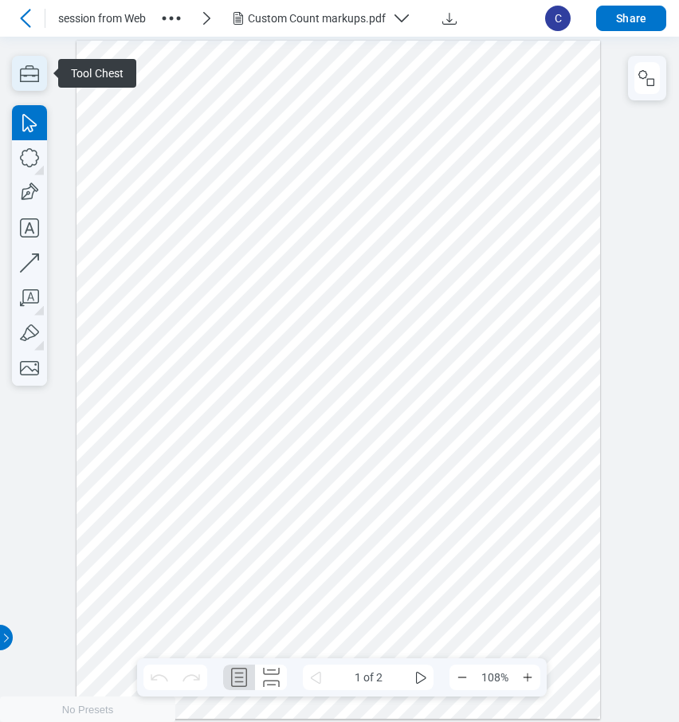
click at [26, 77] on icon "button" at bounding box center [29, 73] width 35 height 35
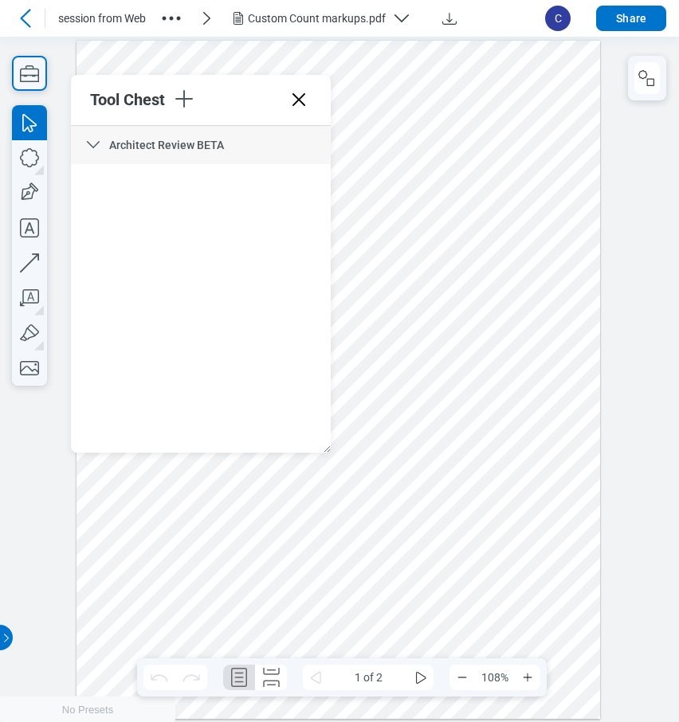
scroll to position [6177, 0]
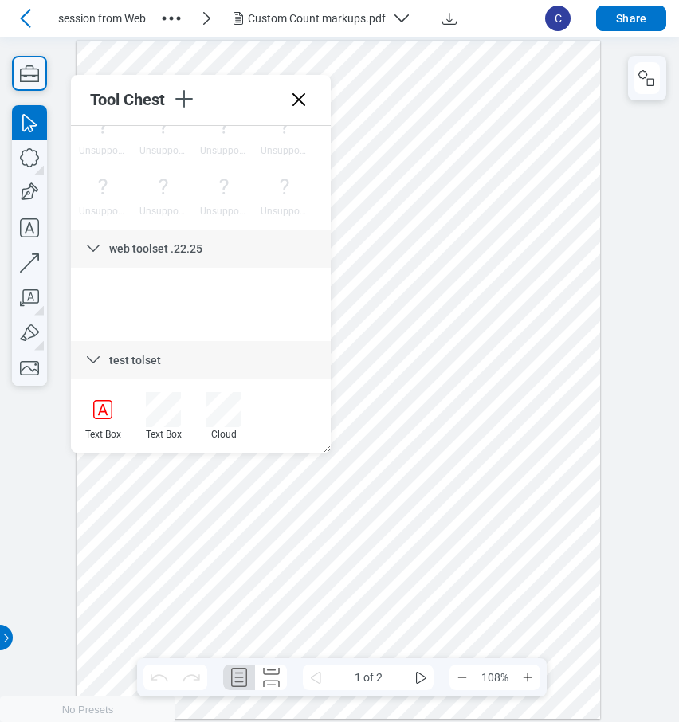
drag, startPoint x: 323, startPoint y: 147, endPoint x: 342, endPoint y: 425, distance: 278.8
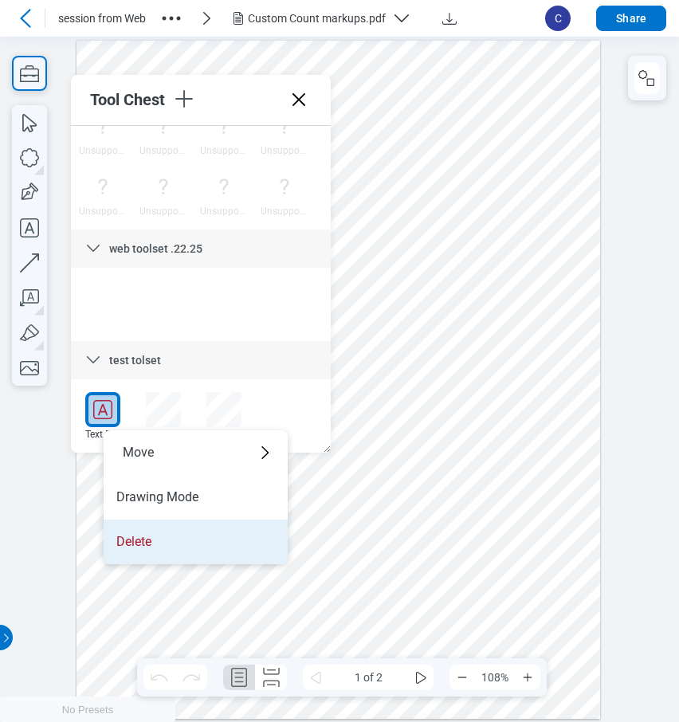
drag, startPoint x: 143, startPoint y: 500, endPoint x: 143, endPoint y: 536, distance: 36.7
click at [143, 536] on li "Delete" at bounding box center [196, 542] width 184 height 45
drag, startPoint x: 147, startPoint y: 537, endPoint x: 152, endPoint y: 459, distance: 78.3
click at [147, 537] on li "Delete" at bounding box center [201, 541] width 184 height 45
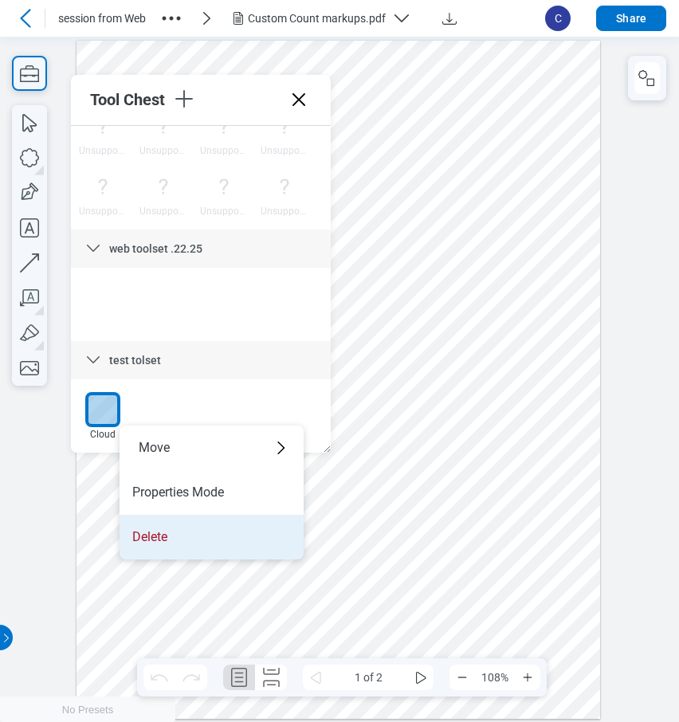
drag, startPoint x: 173, startPoint y: 536, endPoint x: 88, endPoint y: 477, distance: 103.2
click at [173, 536] on li "Delete" at bounding box center [212, 537] width 184 height 45
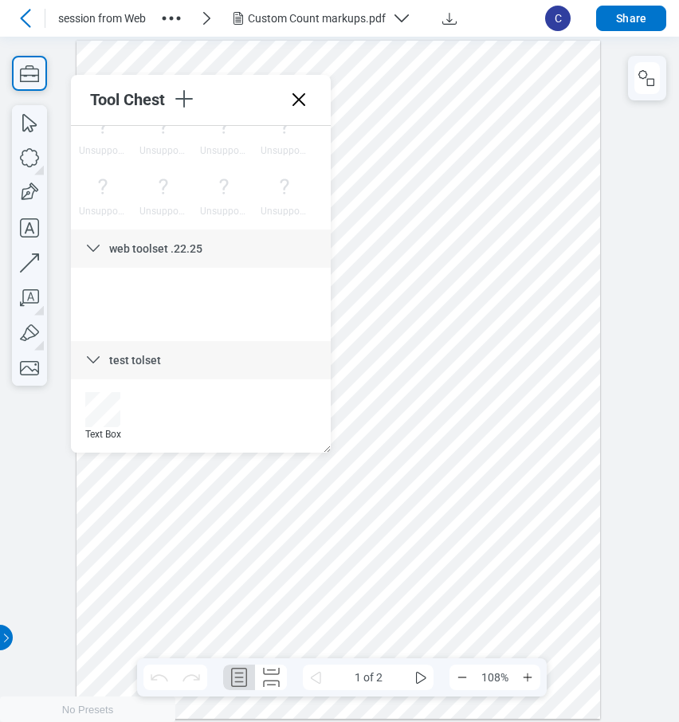
click at [301, 104] on icon at bounding box center [299, 100] width 26 height 26
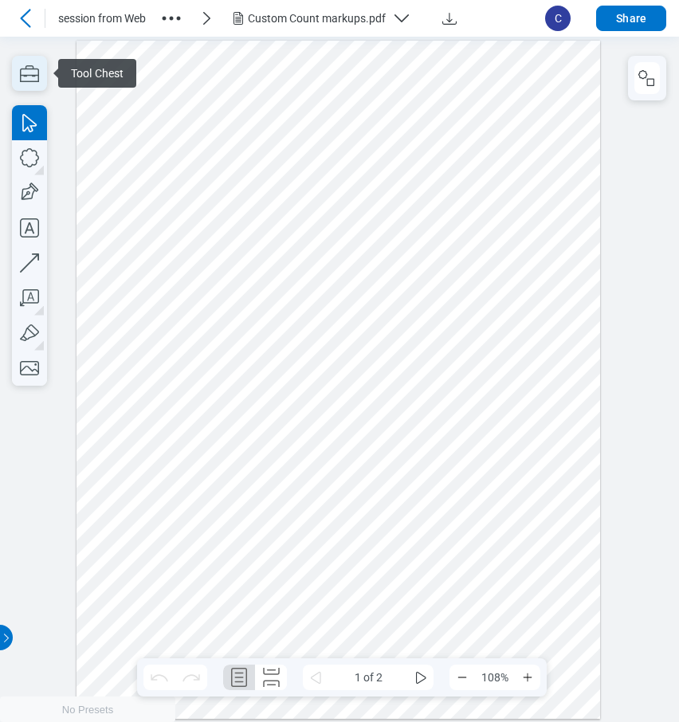
click at [26, 79] on icon "button" at bounding box center [29, 73] width 35 height 35
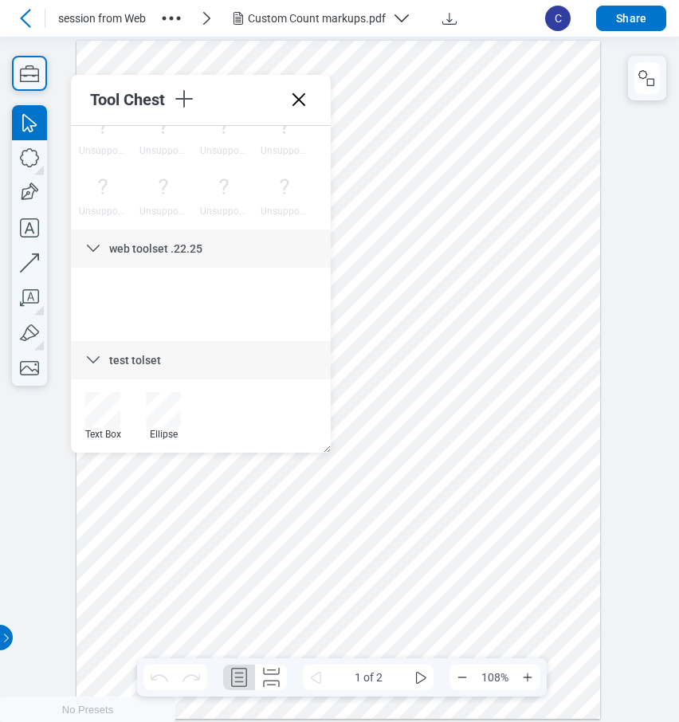
click at [298, 106] on icon at bounding box center [299, 100] width 26 height 26
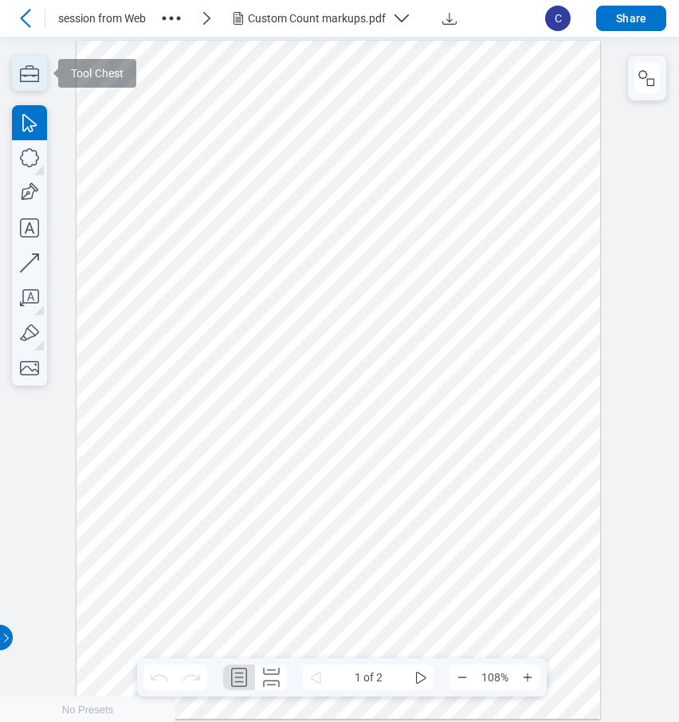
click at [32, 75] on icon "button" at bounding box center [29, 73] width 19 height 17
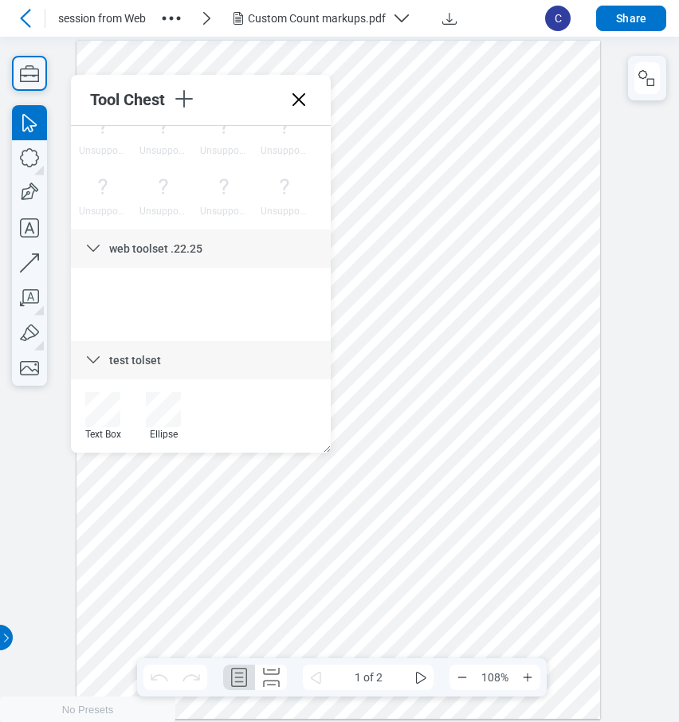
drag, startPoint x: 323, startPoint y: 147, endPoint x: 339, endPoint y: 404, distance: 258.0
click at [293, 106] on icon at bounding box center [299, 99] width 13 height 13
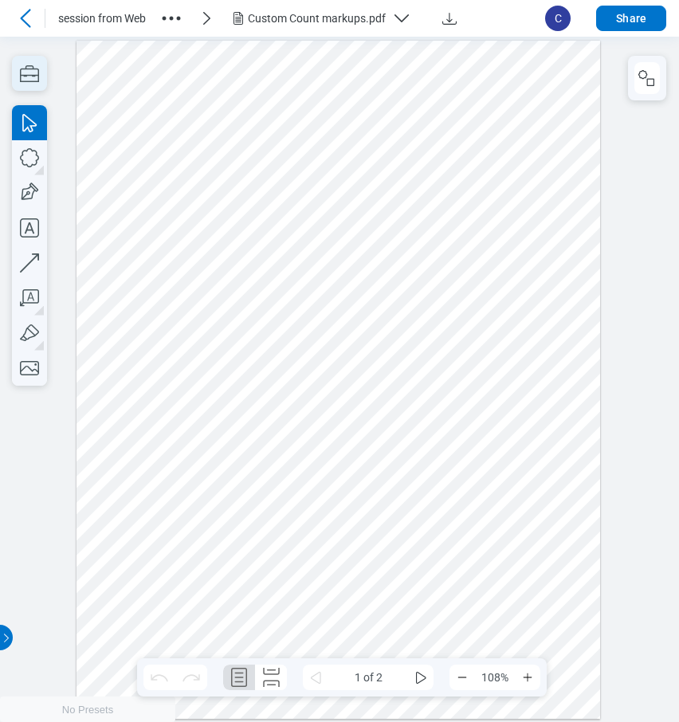
click at [35, 72] on icon "button" at bounding box center [29, 73] width 35 height 35
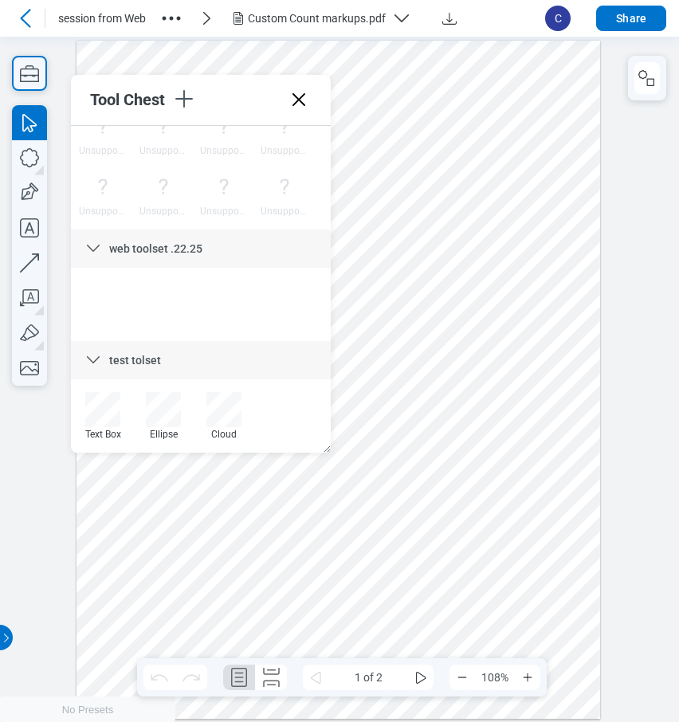
drag, startPoint x: 324, startPoint y: 154, endPoint x: 334, endPoint y: 411, distance: 257.6
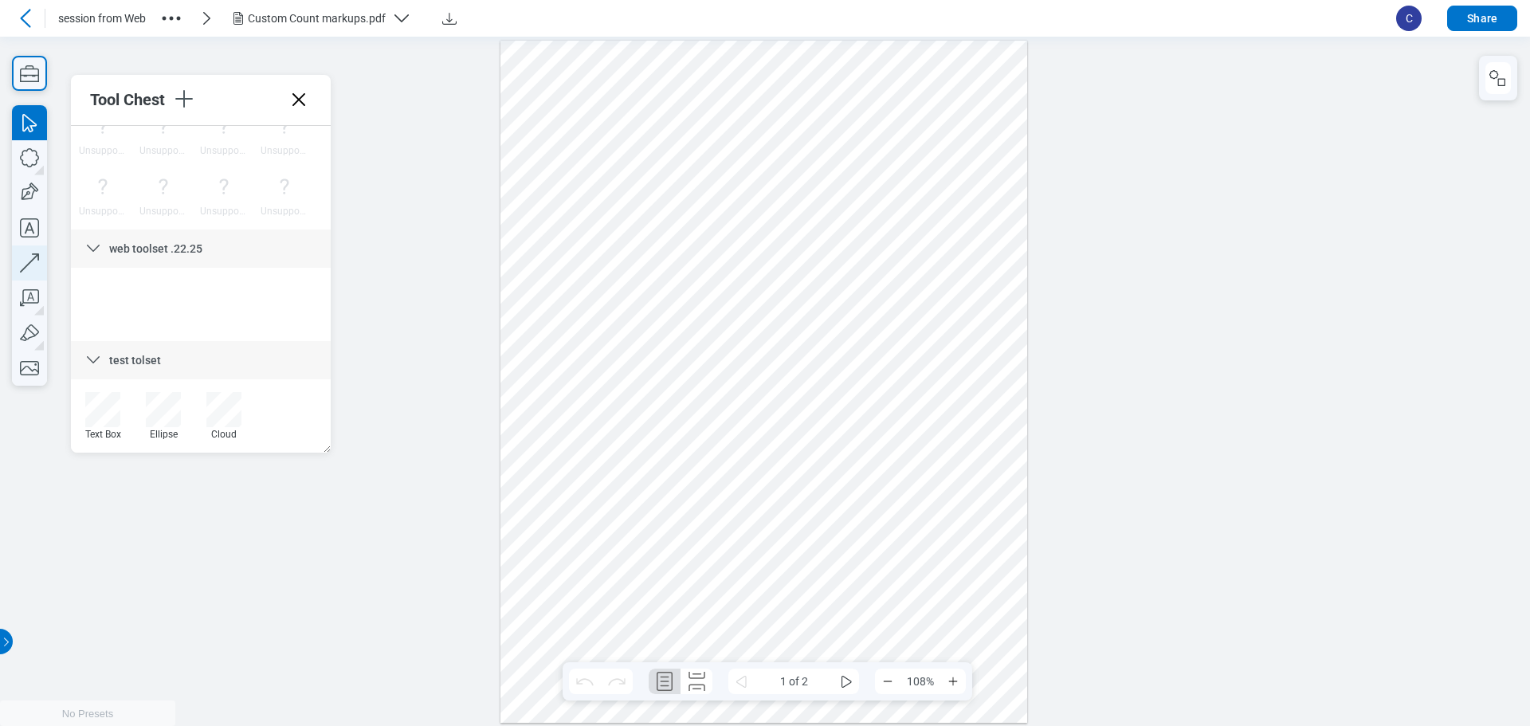
click at [37, 256] on icon "button" at bounding box center [29, 262] width 19 height 19
drag, startPoint x: 627, startPoint y: 594, endPoint x: 743, endPoint y: 489, distance: 155.8
click at [678, 489] on div at bounding box center [765, 381] width 528 height 682
click at [675, 67] on icon "undefined_increment" at bounding box center [676, 63] width 13 height 13
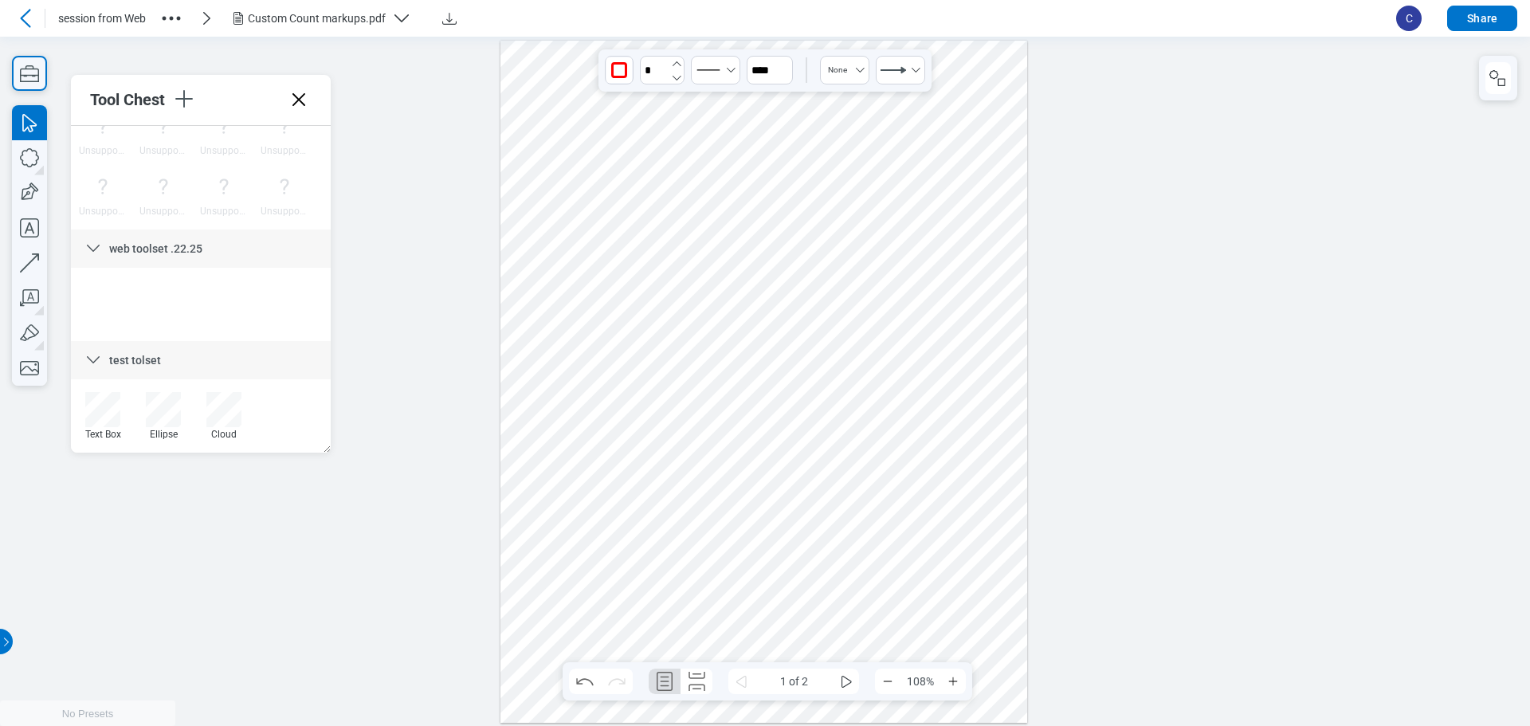
click at [675, 67] on icon "undefined_increment" at bounding box center [676, 63] width 13 height 13
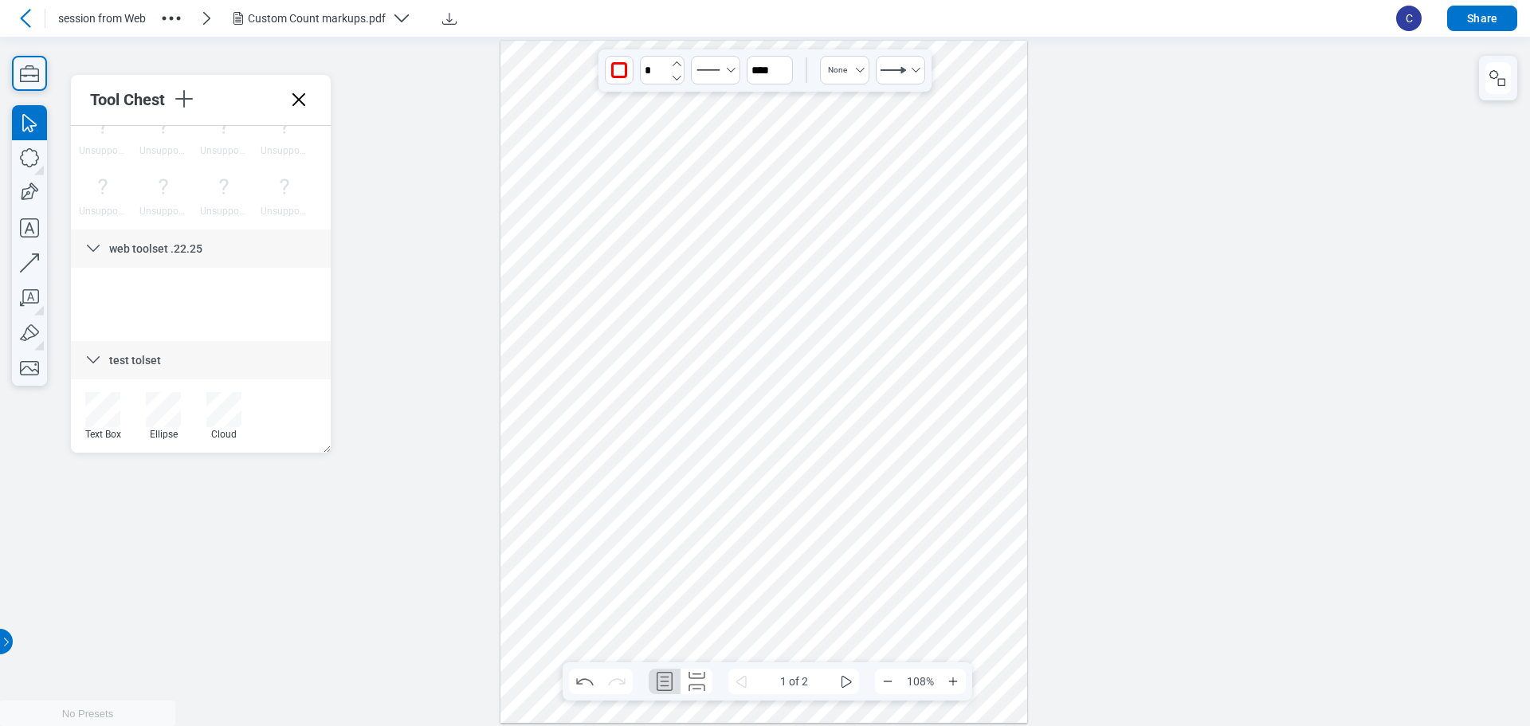
click at [675, 67] on icon "undefined_increment" at bounding box center [676, 63] width 13 height 13
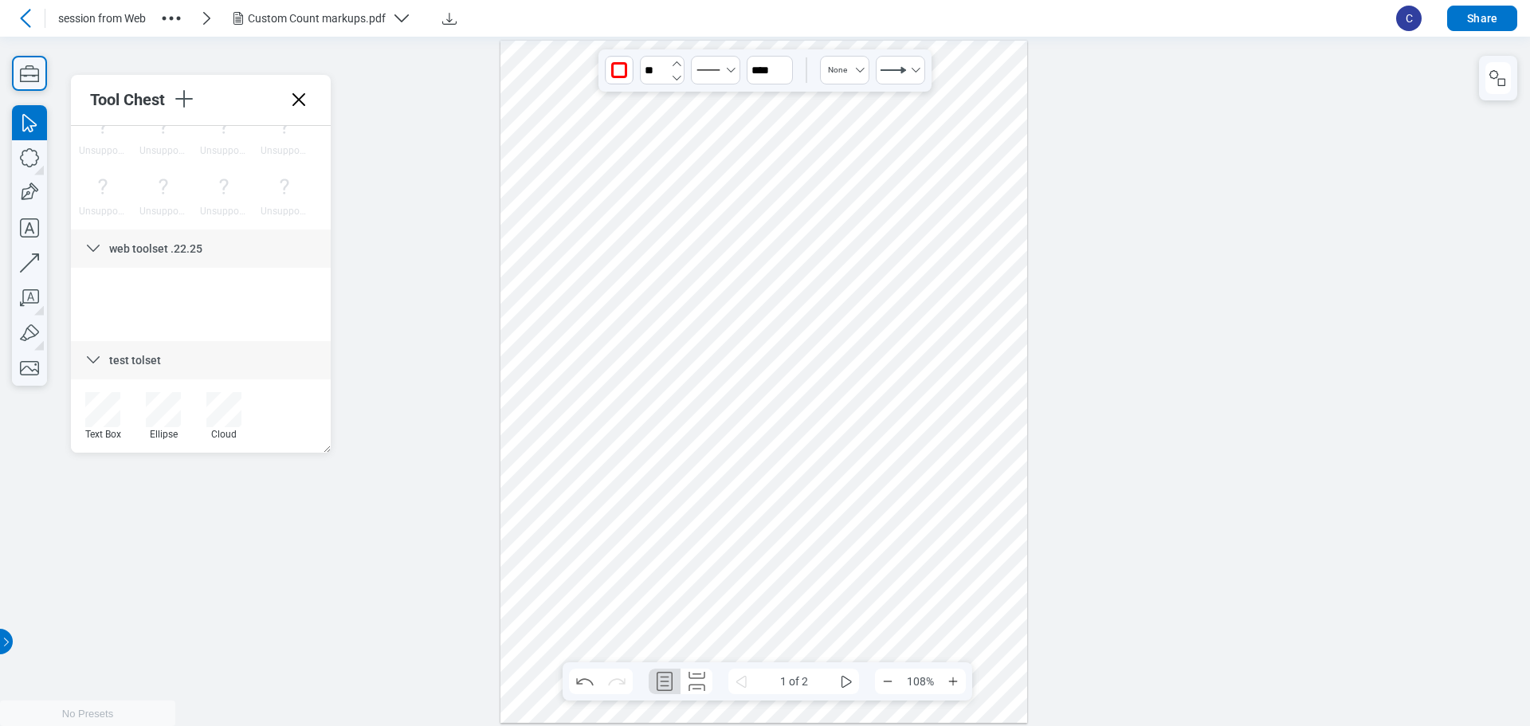
click at [675, 67] on icon "undefined_increment" at bounding box center [676, 63] width 13 height 13
type input "**"
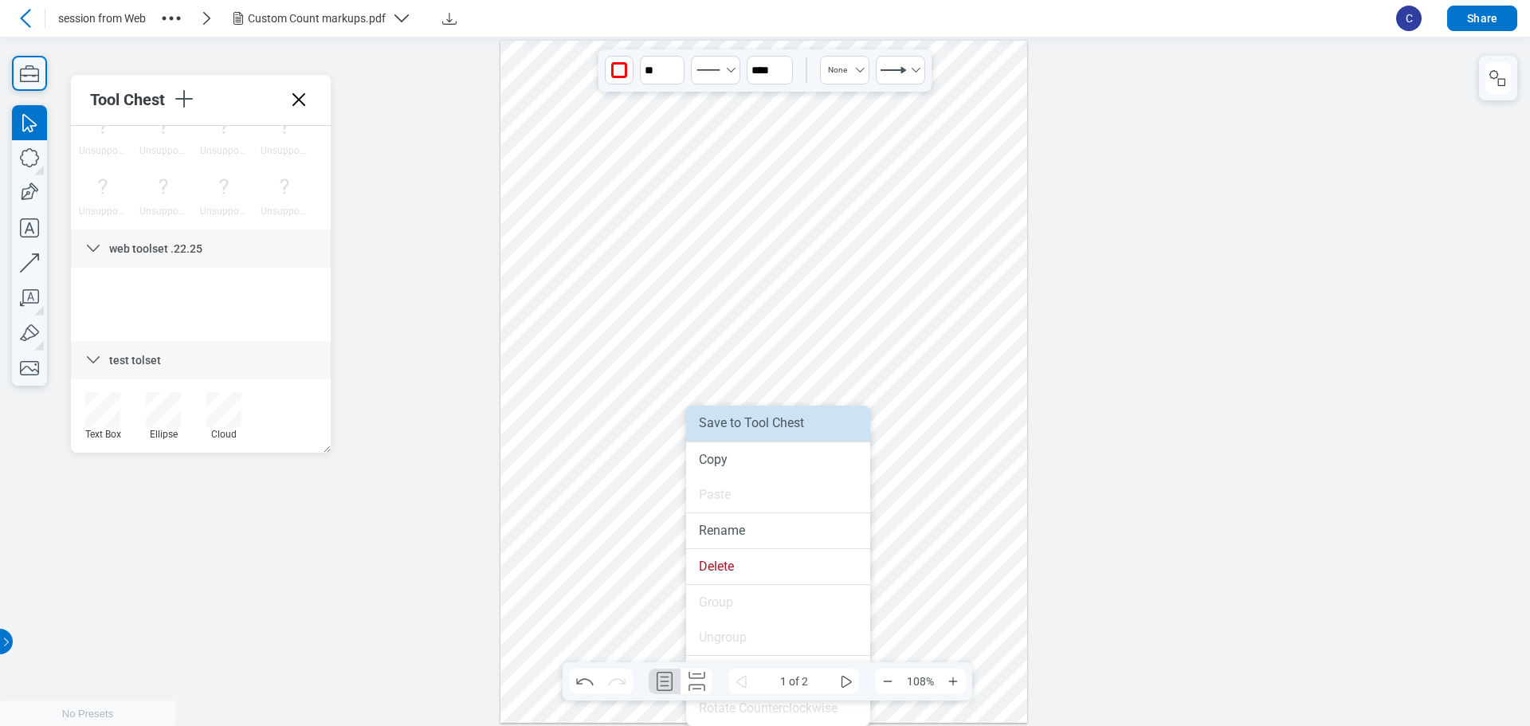
click at [678, 420] on li "Save to Tool Chest" at bounding box center [778, 423] width 184 height 35
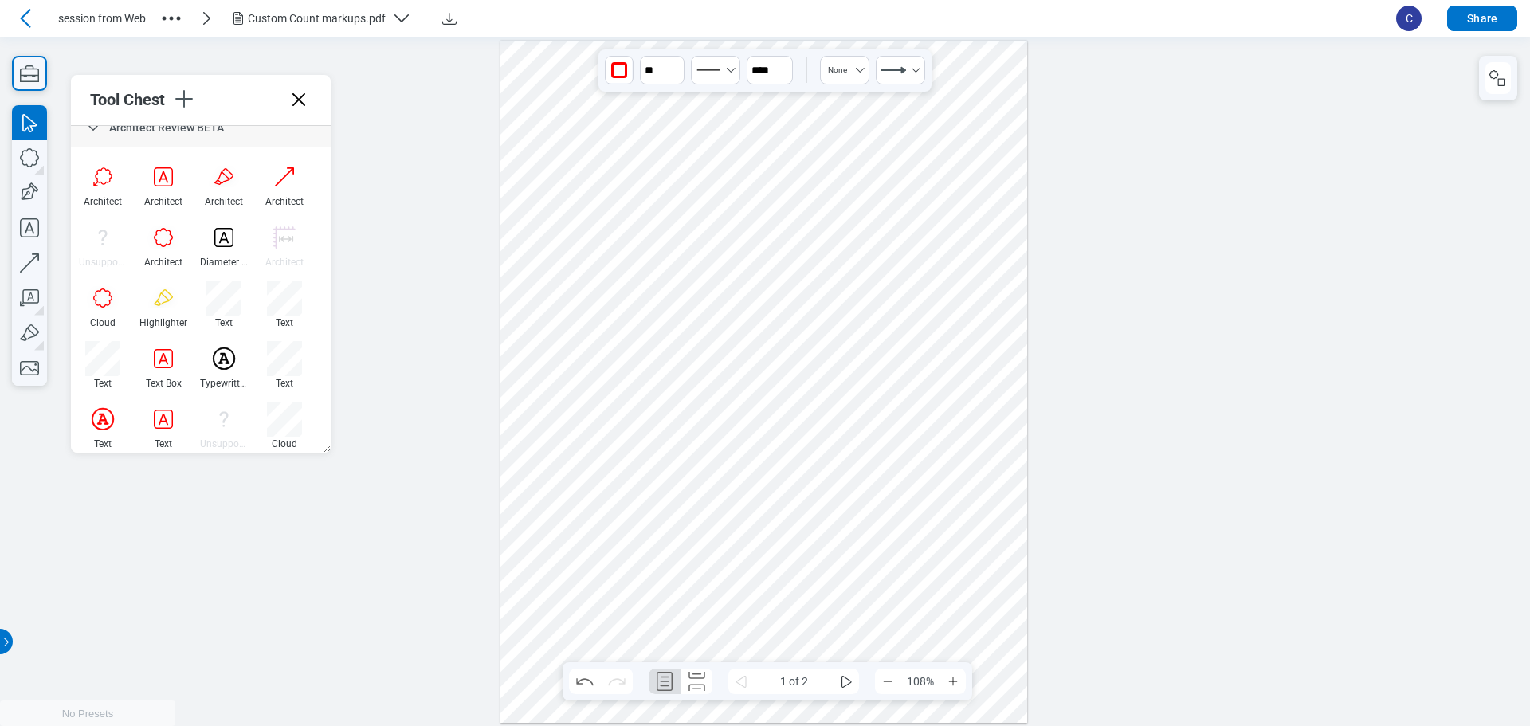
scroll to position [0, 0]
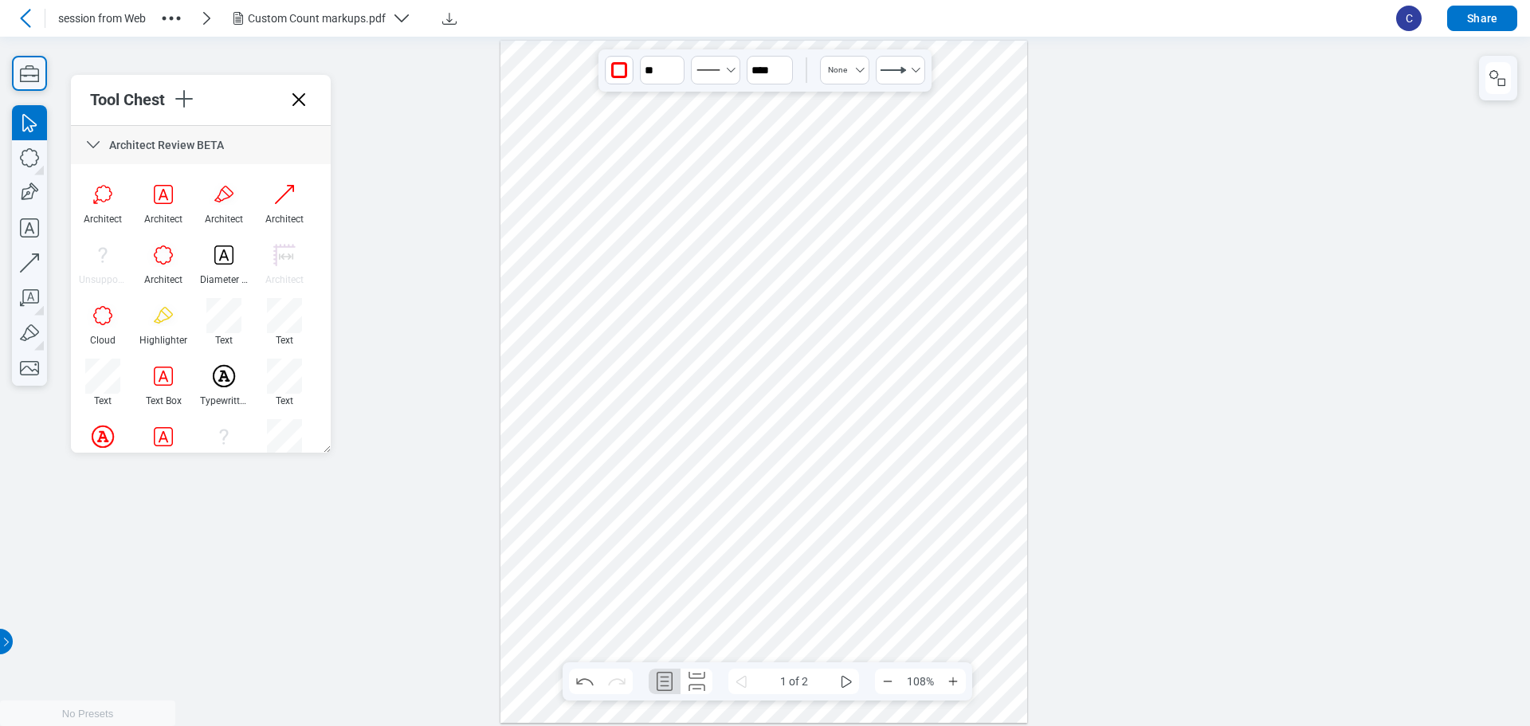
drag, startPoint x: 327, startPoint y: 430, endPoint x: 333, endPoint y: 103, distance: 326.9
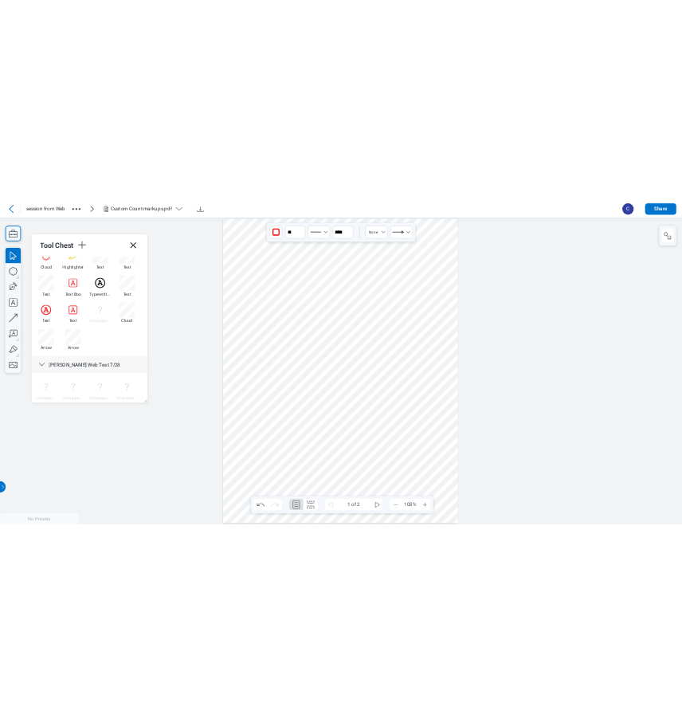
scroll to position [226, 0]
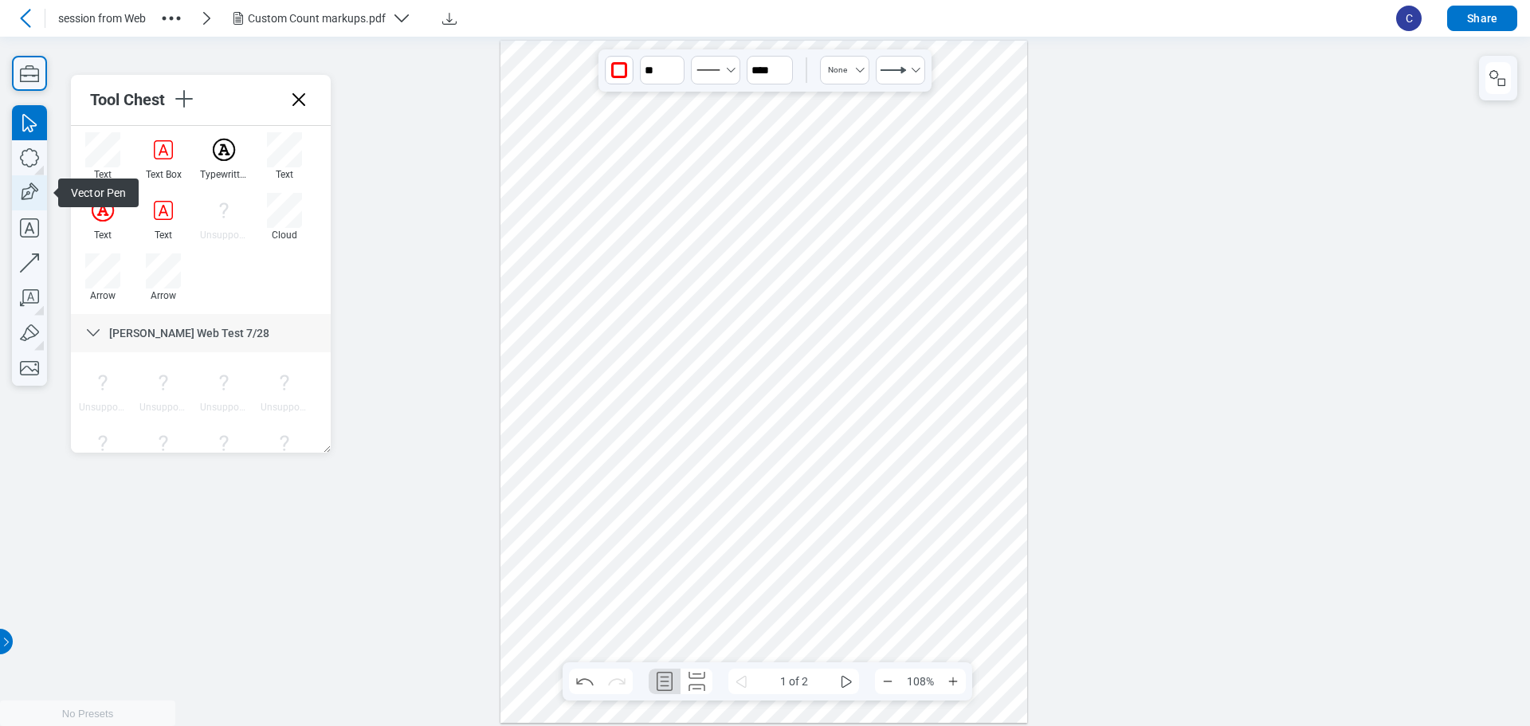
click at [29, 195] on icon "button" at bounding box center [29, 192] width 35 height 35
click at [678, 599] on div at bounding box center [765, 381] width 528 height 682
drag, startPoint x: 837, startPoint y: 561, endPoint x: 865, endPoint y: 591, distance: 41.2
click at [678, 561] on div at bounding box center [765, 381] width 528 height 682
click at [678, 597] on div at bounding box center [765, 381] width 528 height 682
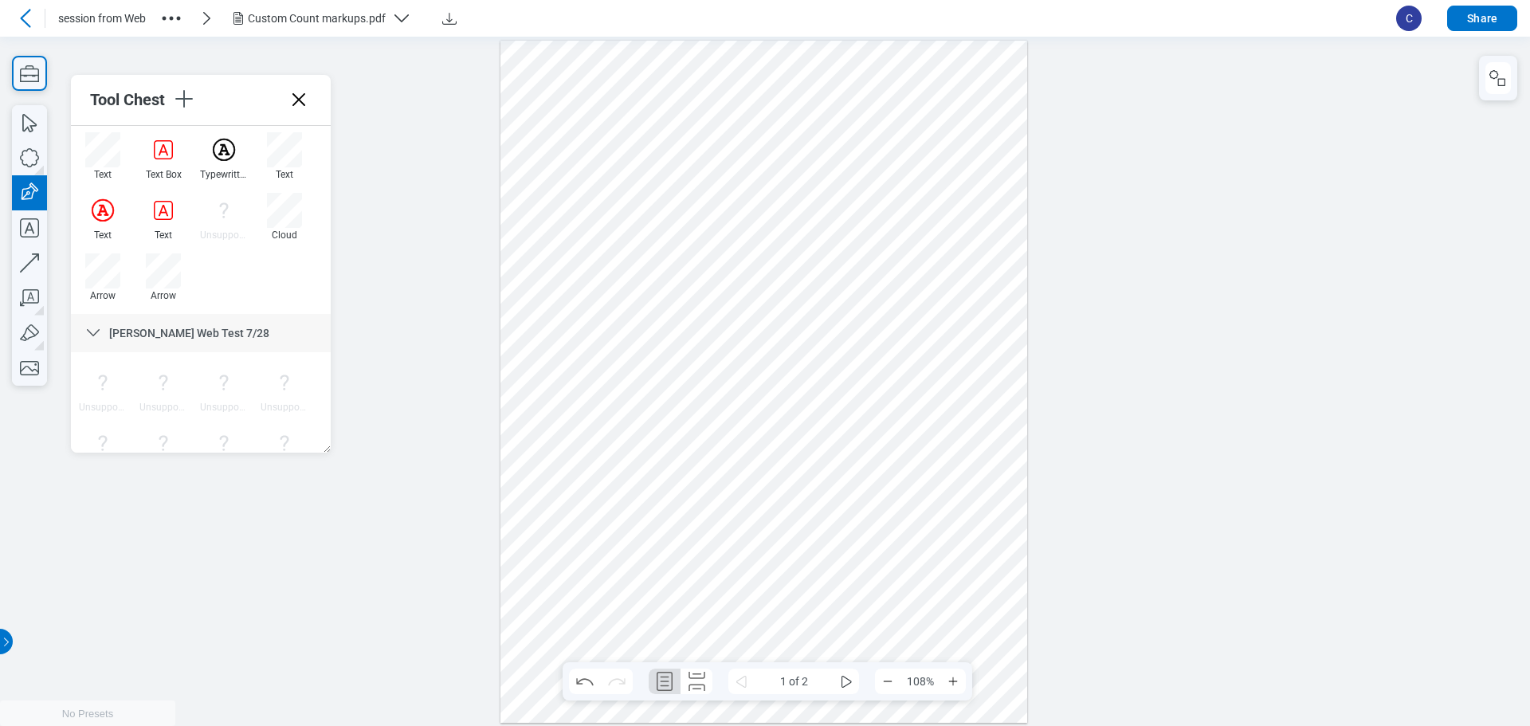
click at [678, 543] on div at bounding box center [765, 381] width 528 height 682
drag, startPoint x: 913, startPoint y: 568, endPoint x: 927, endPoint y: 516, distance: 54.3
click at [678, 558] on div at bounding box center [765, 381] width 528 height 682
click at [678, 511] on div at bounding box center [765, 381] width 528 height 682
drag, startPoint x: 925, startPoint y: 508, endPoint x: 944, endPoint y: 512, distance: 19.5
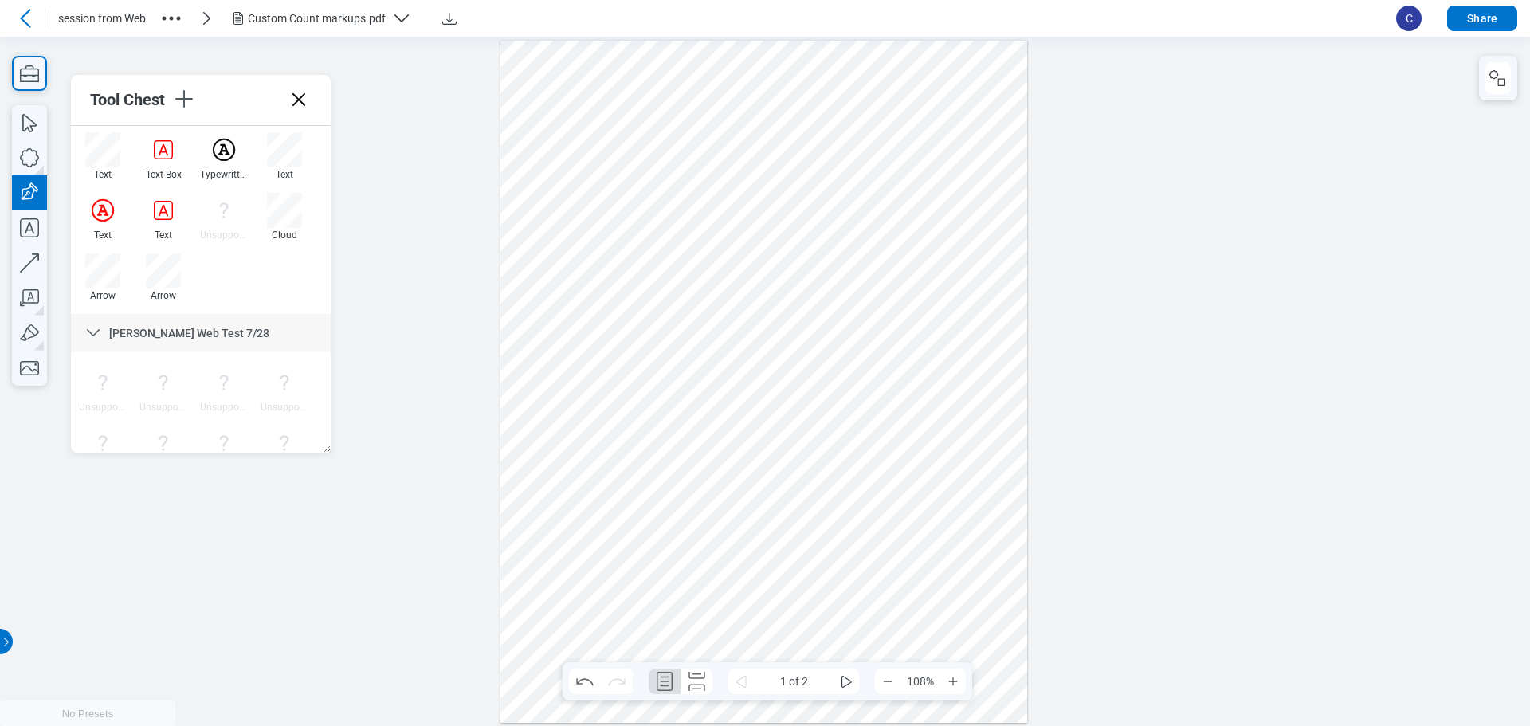
click at [678, 508] on div at bounding box center [765, 381] width 528 height 682
click at [678, 549] on div at bounding box center [765, 381] width 528 height 682
click at [678, 65] on icon "undefined_increment" at bounding box center [743, 63] width 13 height 13
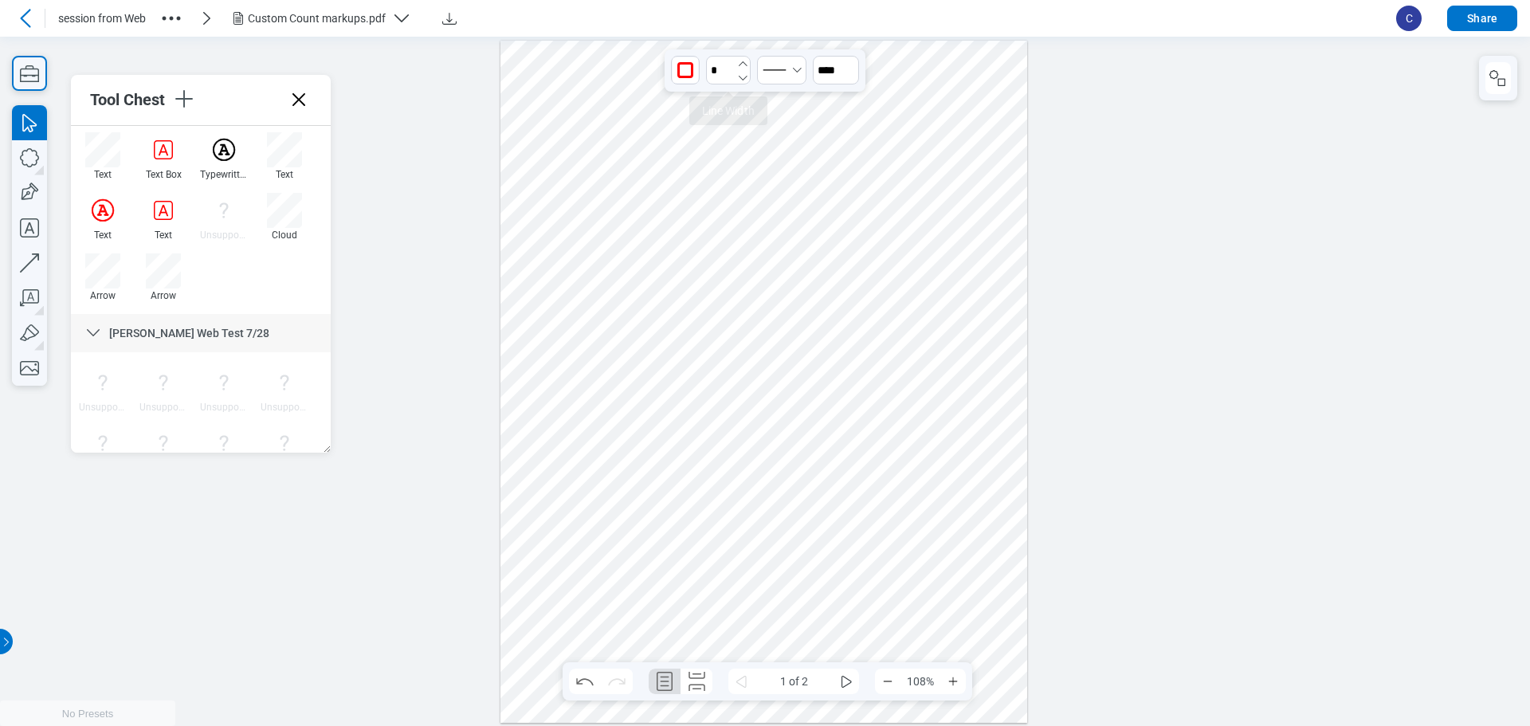
click at [678, 65] on icon "undefined_increment" at bounding box center [743, 63] width 13 height 13
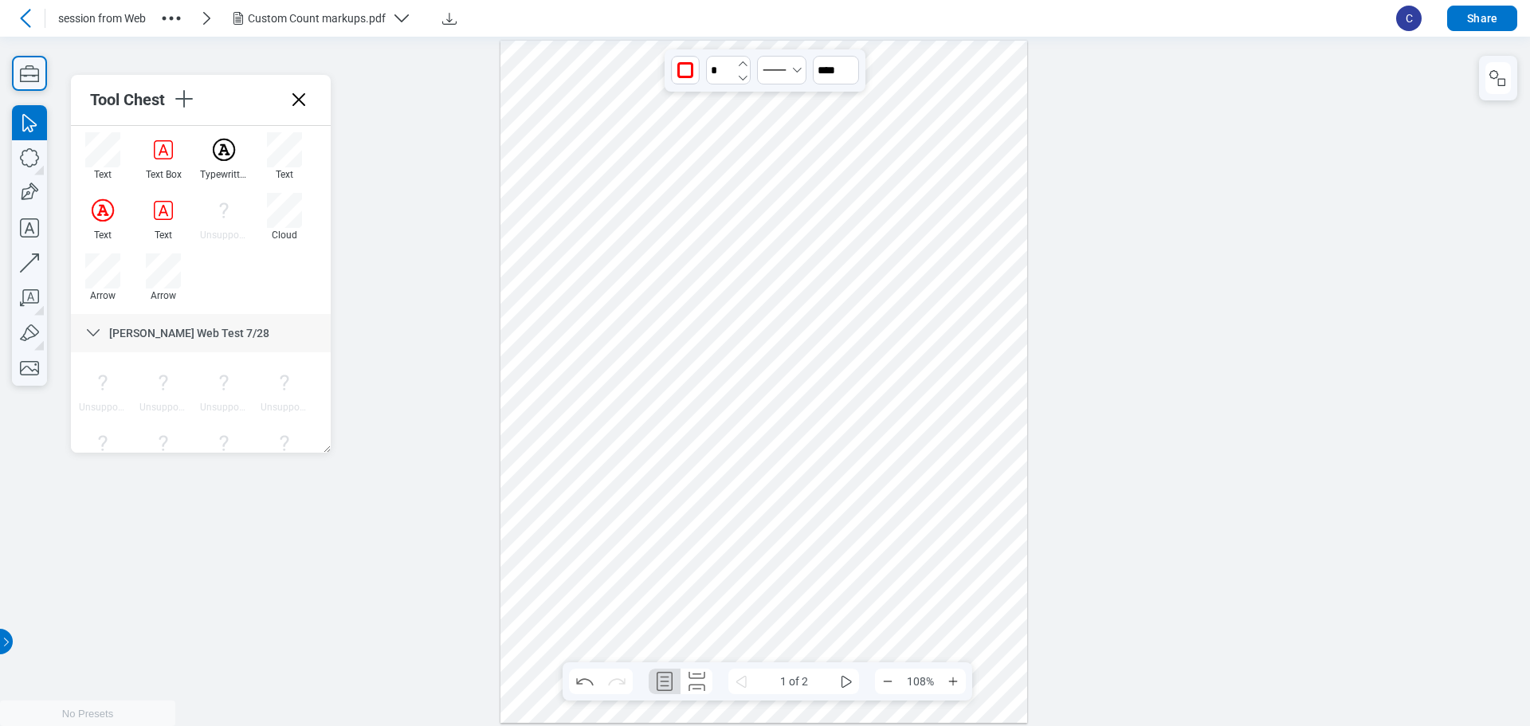
click at [678, 65] on icon "undefined_increment" at bounding box center [743, 63] width 13 height 13
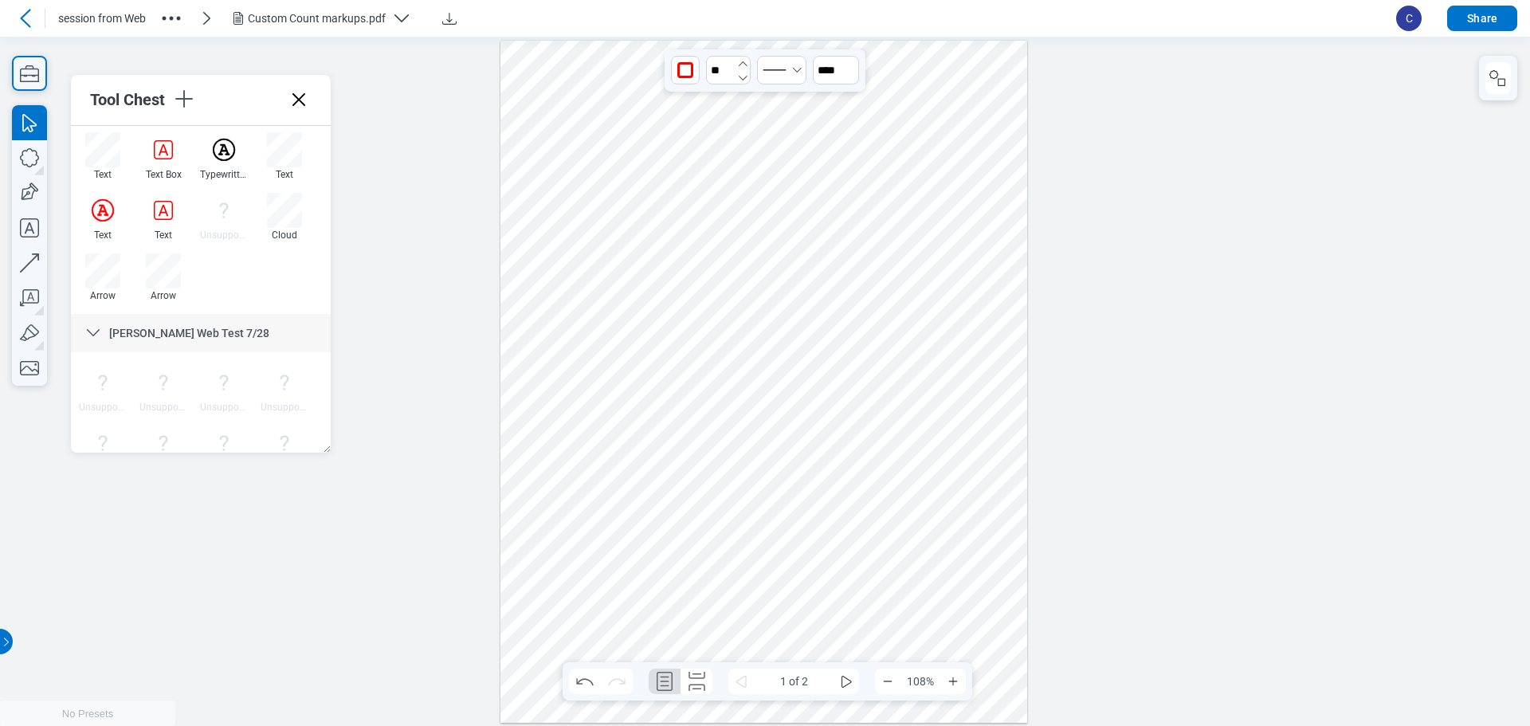
click at [678, 65] on icon "undefined_increment" at bounding box center [743, 63] width 13 height 13
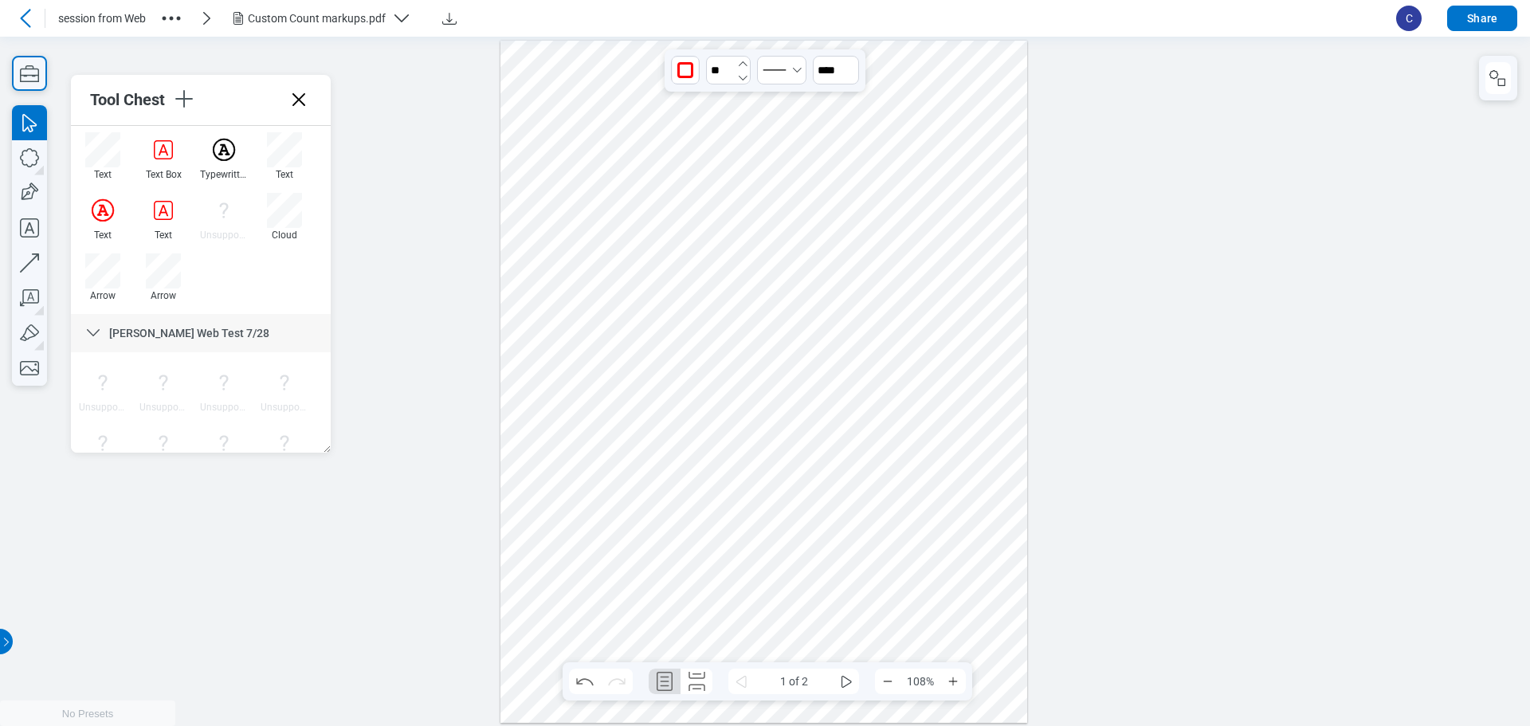
click at [678, 65] on icon "undefined_increment" at bounding box center [743, 63] width 13 height 13
type input "**"
click at [678, 65] on icon "undefined_increment" at bounding box center [743, 63] width 13 height 13
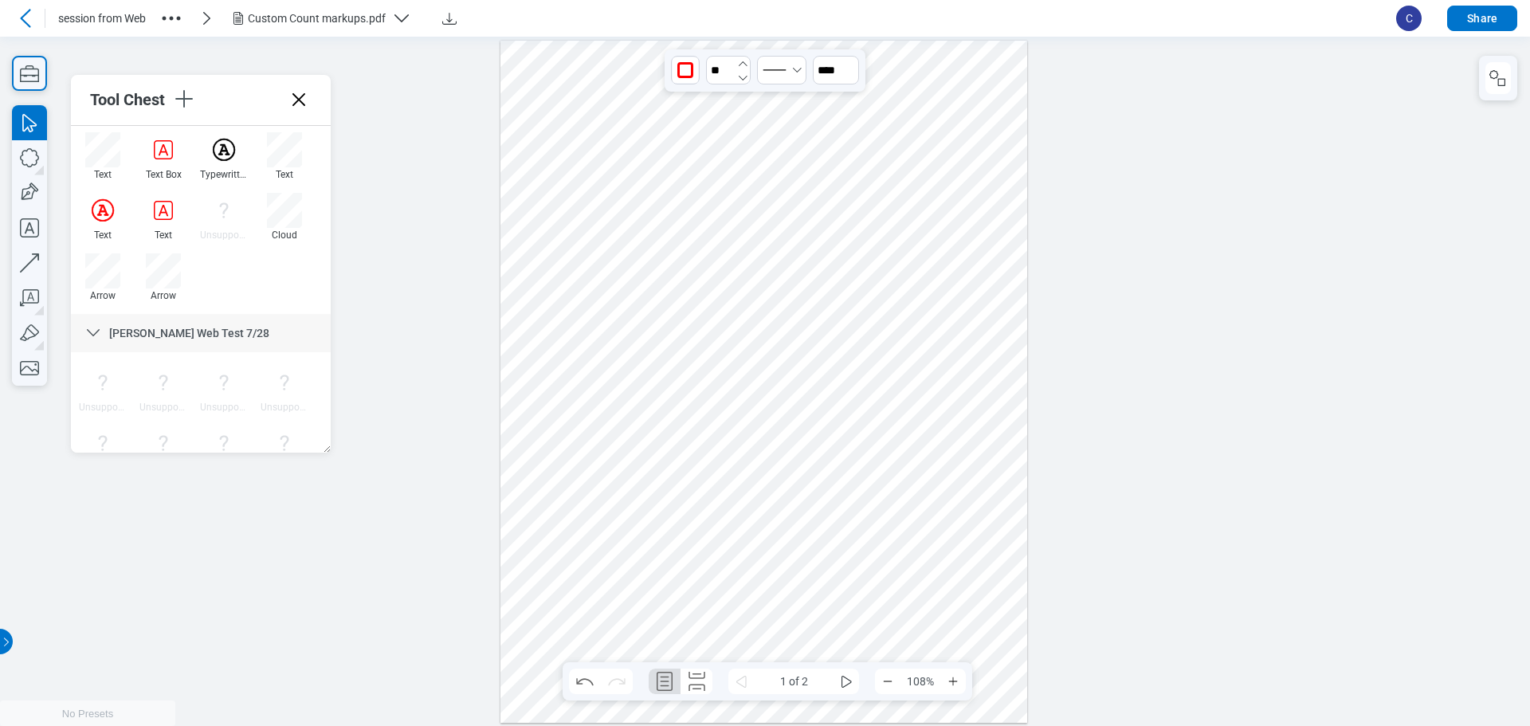
click at [678, 65] on icon "undefined_increment" at bounding box center [743, 63] width 13 height 13
drag, startPoint x: 743, startPoint y: 65, endPoint x: 785, endPoint y: 170, distance: 112.6
click at [678, 65] on icon "undefined_increment" at bounding box center [743, 63] width 13 height 13
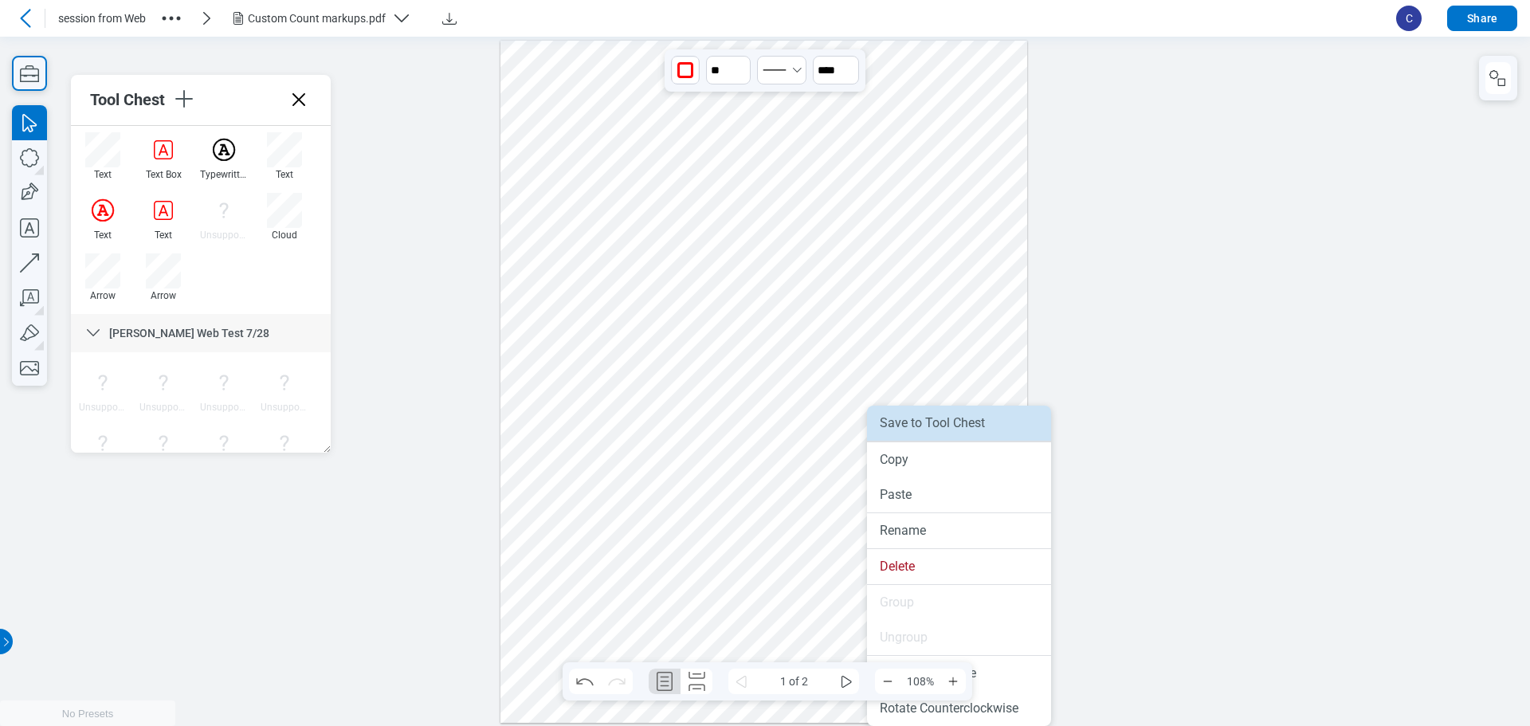
click at [678, 424] on li "Save to Tool Chest" at bounding box center [959, 423] width 184 height 35
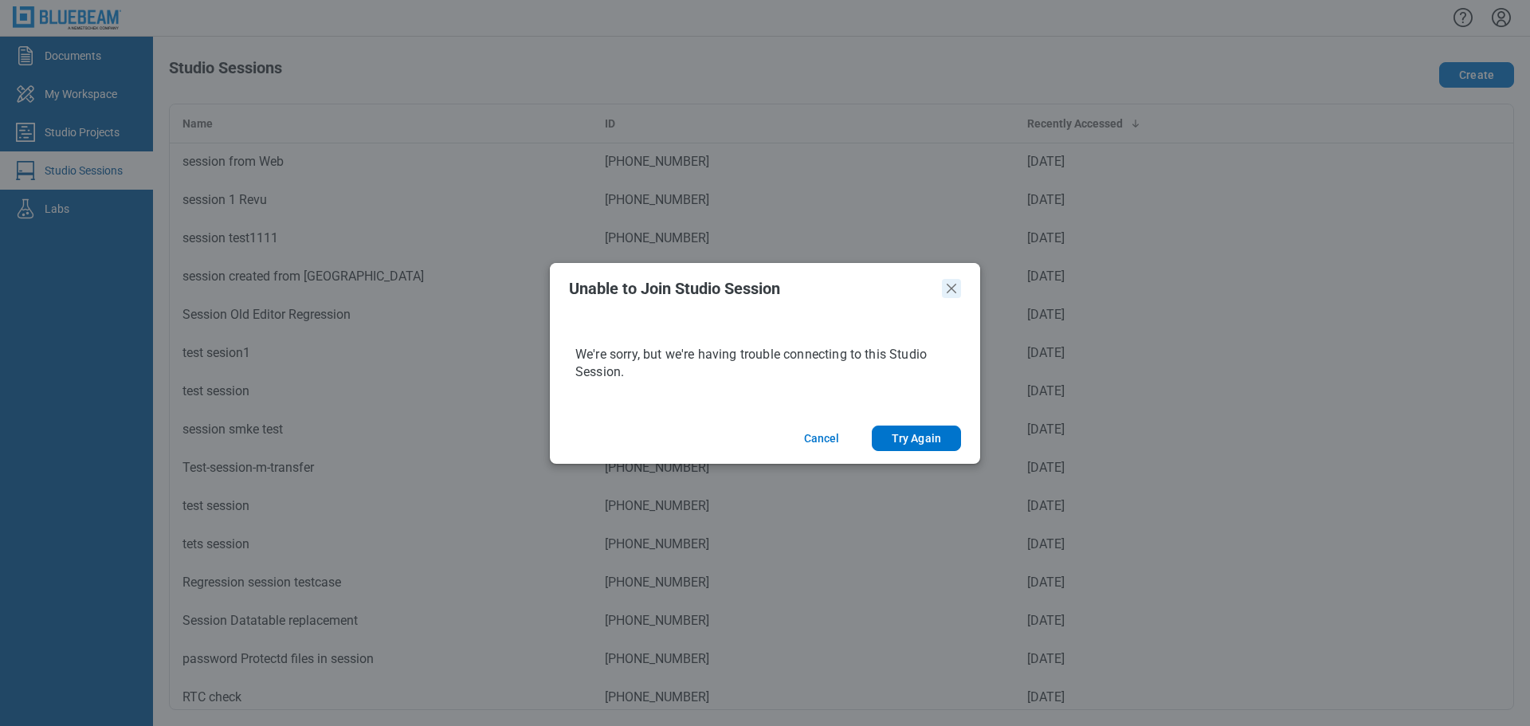
click at [678, 282] on icon "Close" at bounding box center [951, 288] width 19 height 19
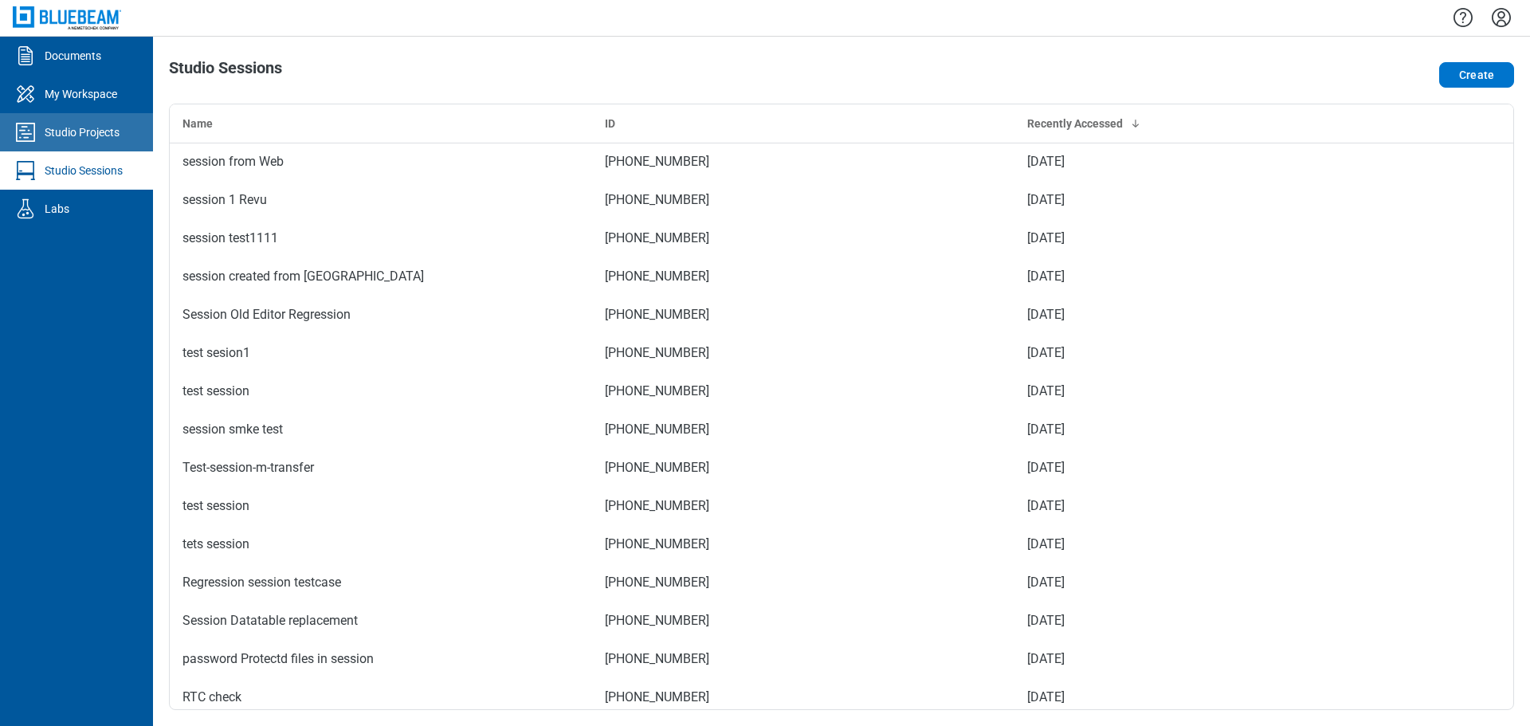
drag, startPoint x: 889, startPoint y: 31, endPoint x: 95, endPoint y: 132, distance: 800.2
click at [95, 132] on div "Studio Projects" at bounding box center [82, 132] width 75 height 16
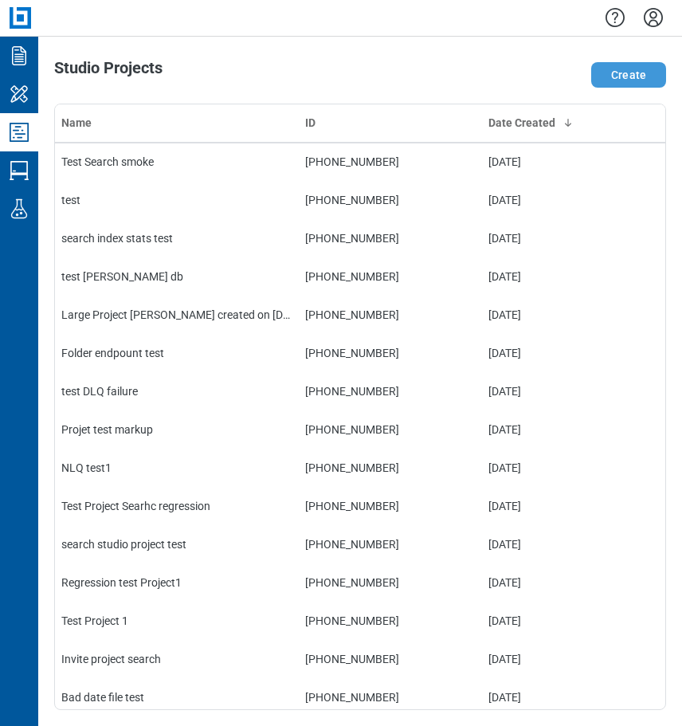
click at [642, 80] on button "Create" at bounding box center [628, 75] width 75 height 26
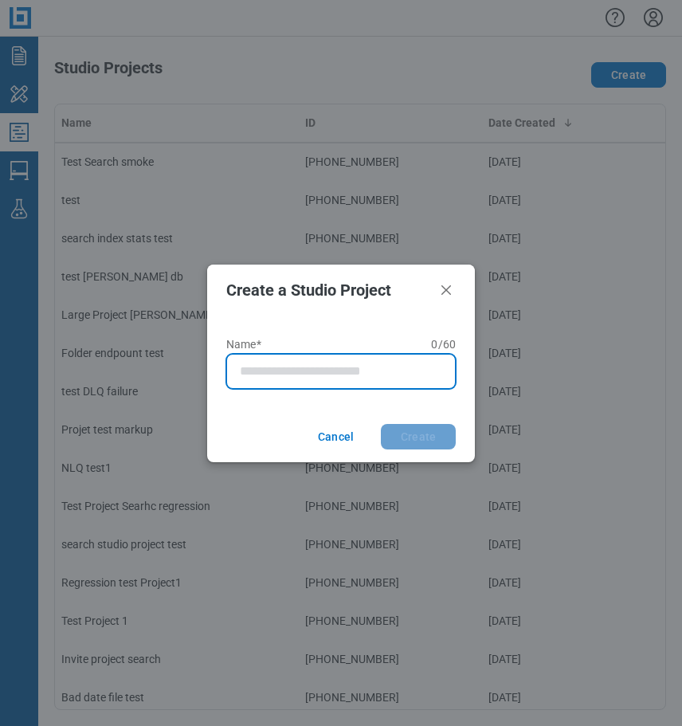
click at [276, 373] on input "Name* 0 of 60 characters 0 / 60" at bounding box center [344, 371] width 209 height 19
type input "**********"
click at [381, 424] on button "Create" at bounding box center [418, 437] width 75 height 26
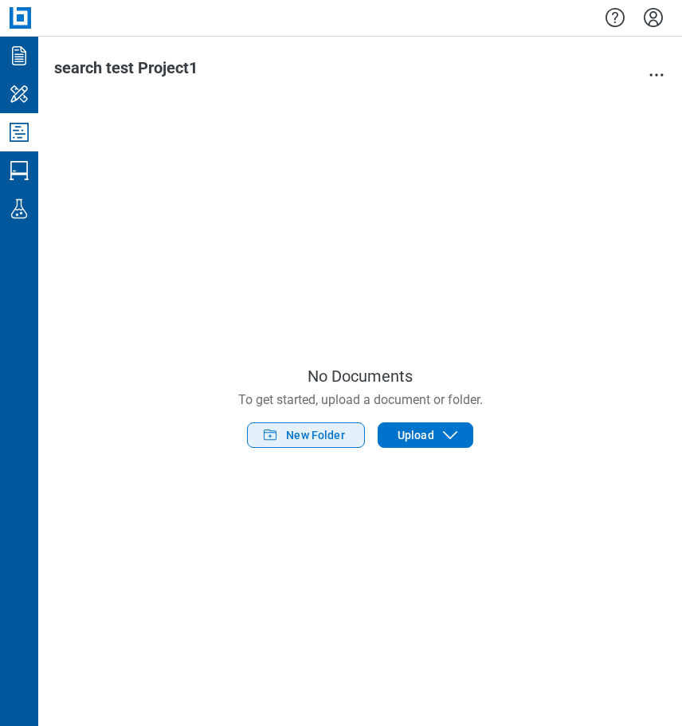
click at [321, 433] on span "New Folder" at bounding box center [315, 435] width 59 height 16
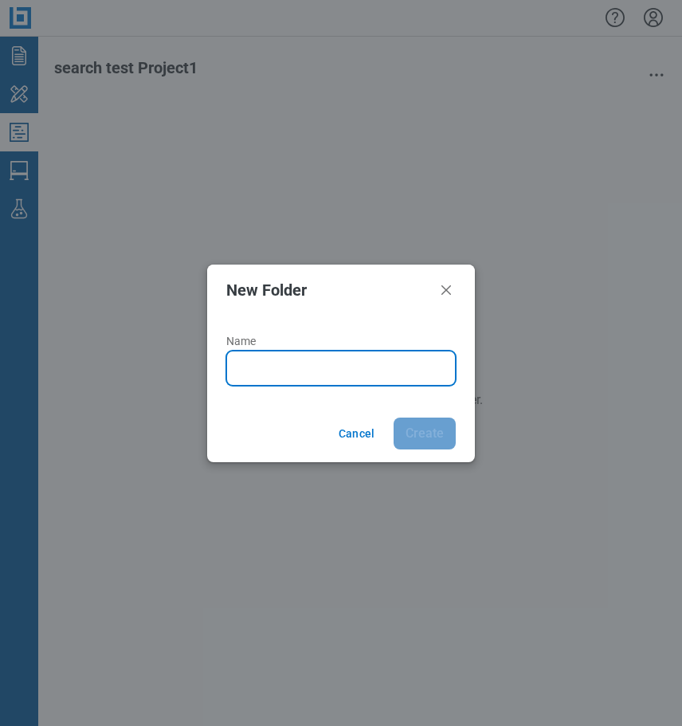
click at [288, 367] on input "Name" at bounding box center [344, 368] width 209 height 19
type input "*******"
click at [394, 418] on button "Create" at bounding box center [425, 434] width 62 height 32
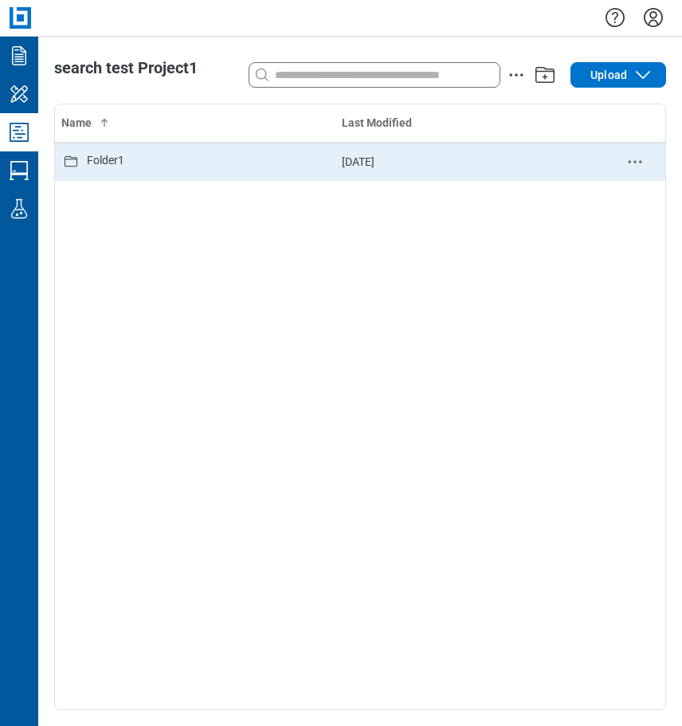
click at [169, 159] on div "Folder1" at bounding box center [195, 161] width 268 height 19
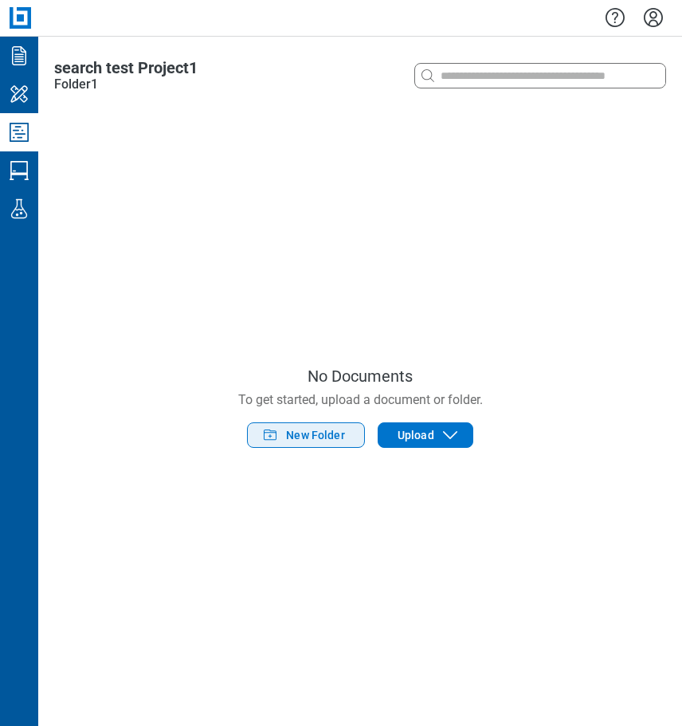
click at [340, 433] on span "New Folder" at bounding box center [315, 435] width 59 height 16
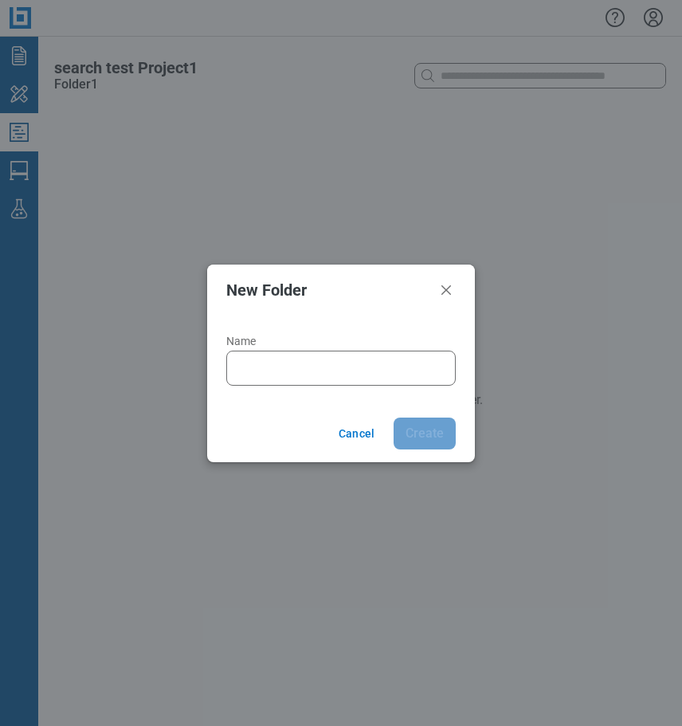
click at [278, 349] on div "Name" at bounding box center [341, 360] width 230 height 51
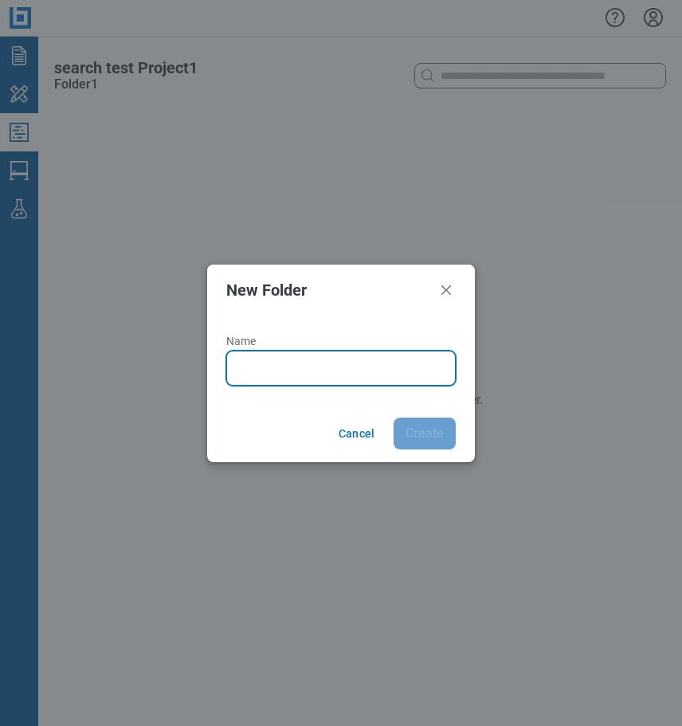
click at [284, 364] on input "Name" at bounding box center [344, 368] width 209 height 19
type input "**********"
click at [394, 418] on button "Create" at bounding box center [425, 434] width 62 height 32
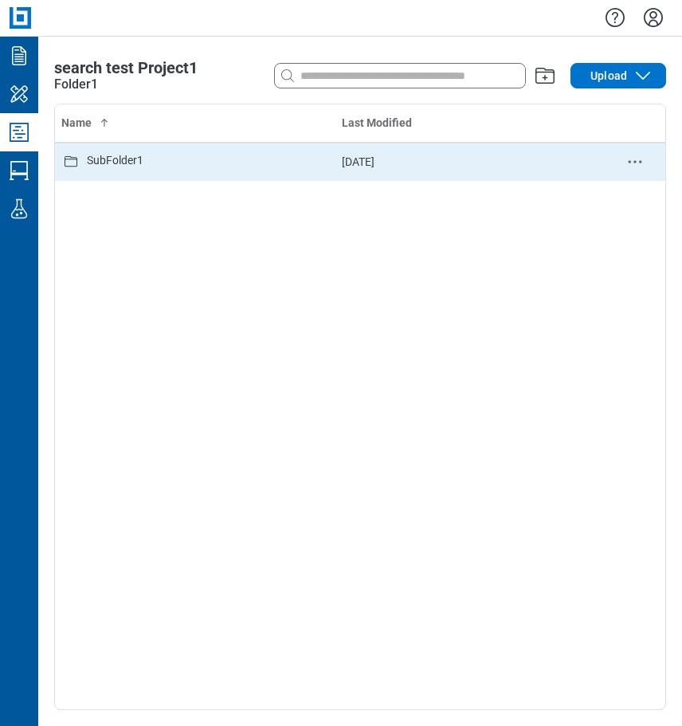
click at [142, 165] on div "SubFolder1" at bounding box center [115, 161] width 57 height 19
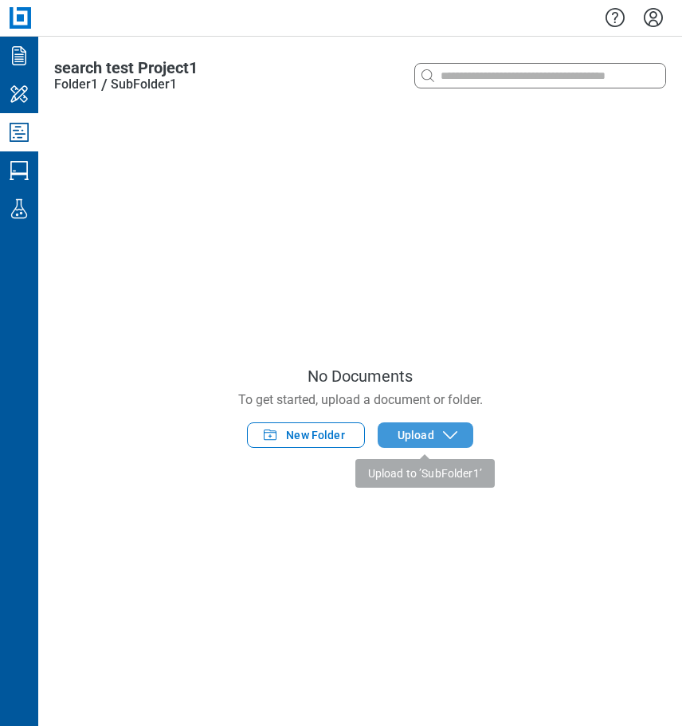
click at [441, 434] on icon "button" at bounding box center [450, 435] width 19 height 19
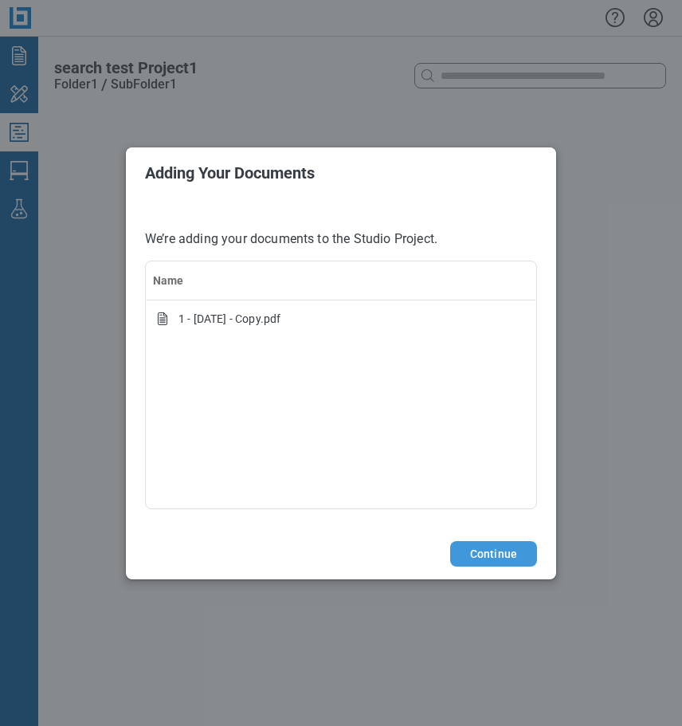
click at [505, 552] on button "Continue" at bounding box center [493, 554] width 87 height 26
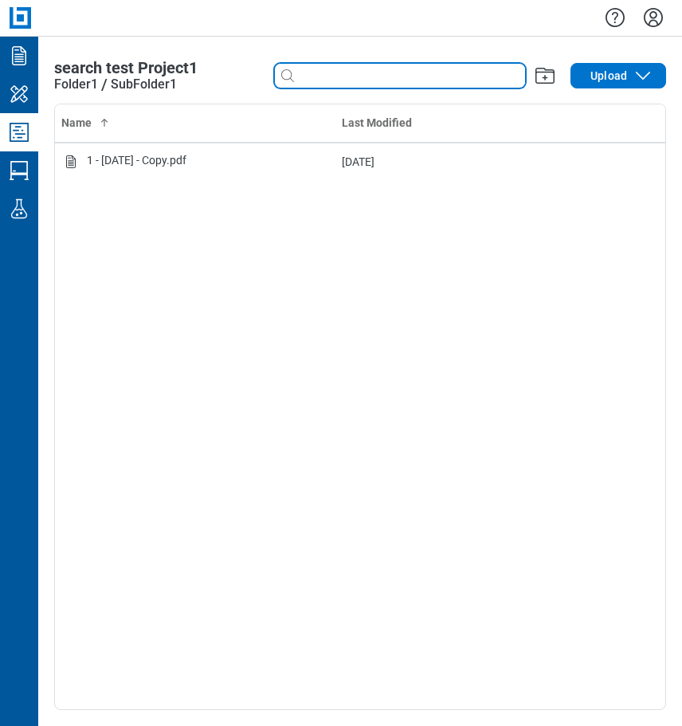
click at [349, 73] on input at bounding box center [411, 76] width 228 height 18
type input "*"
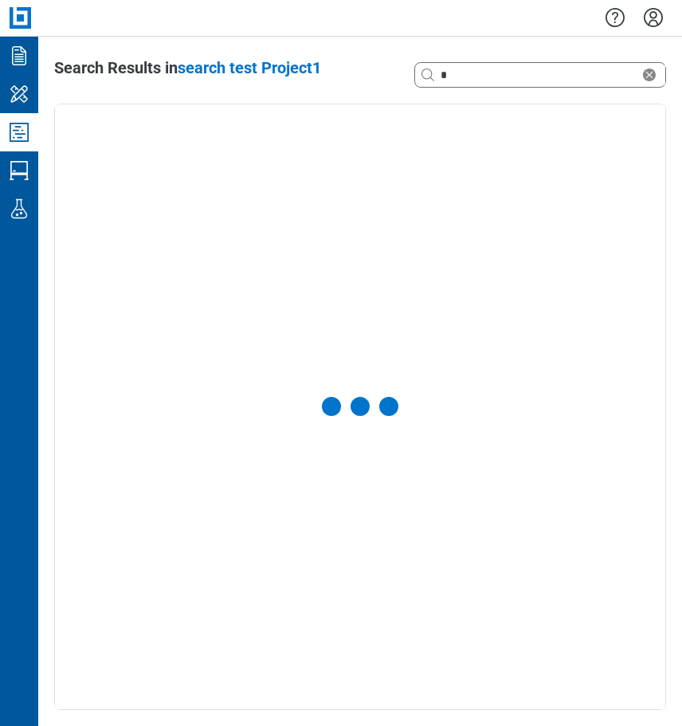
select select "**********"
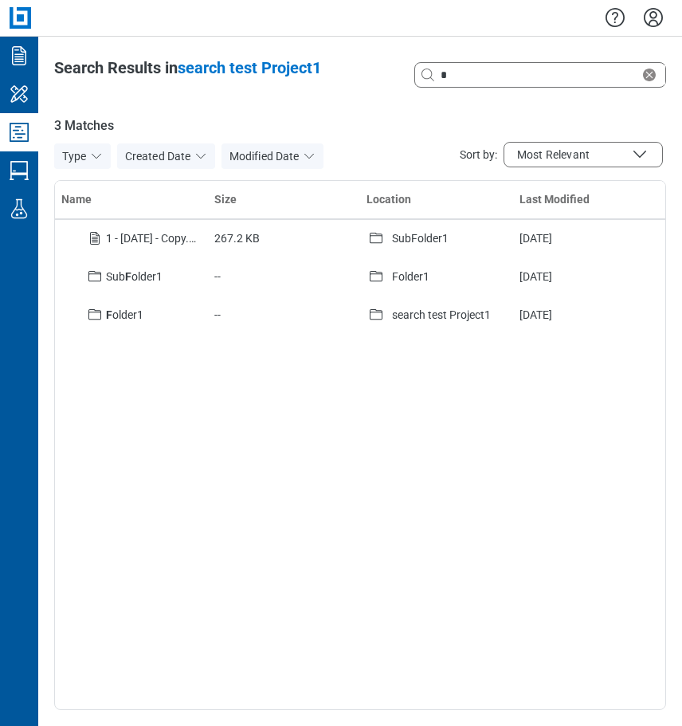
click at [22, 132] on icon "Studio Projects" at bounding box center [19, 133] width 26 height 26
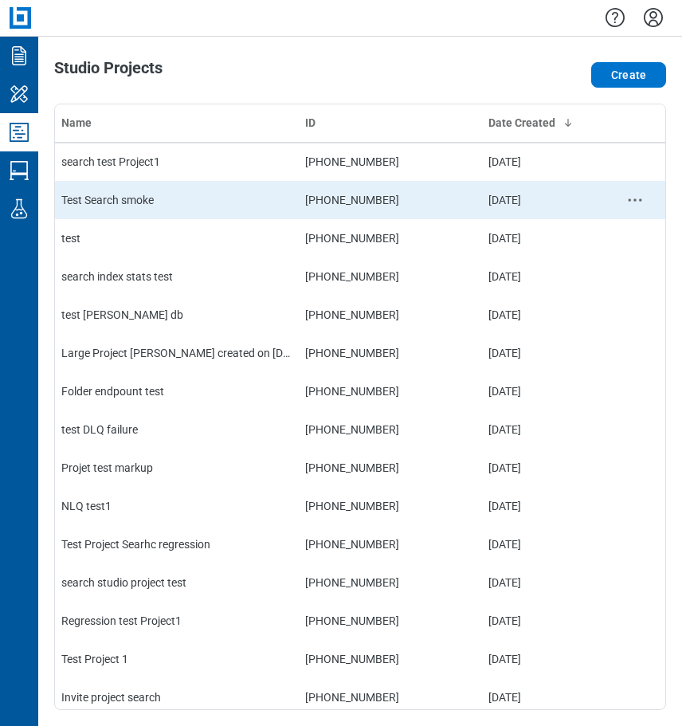
click at [124, 195] on td "Test Search smoke" at bounding box center [177, 200] width 244 height 38
